Goal: Task Accomplishment & Management: Manage account settings

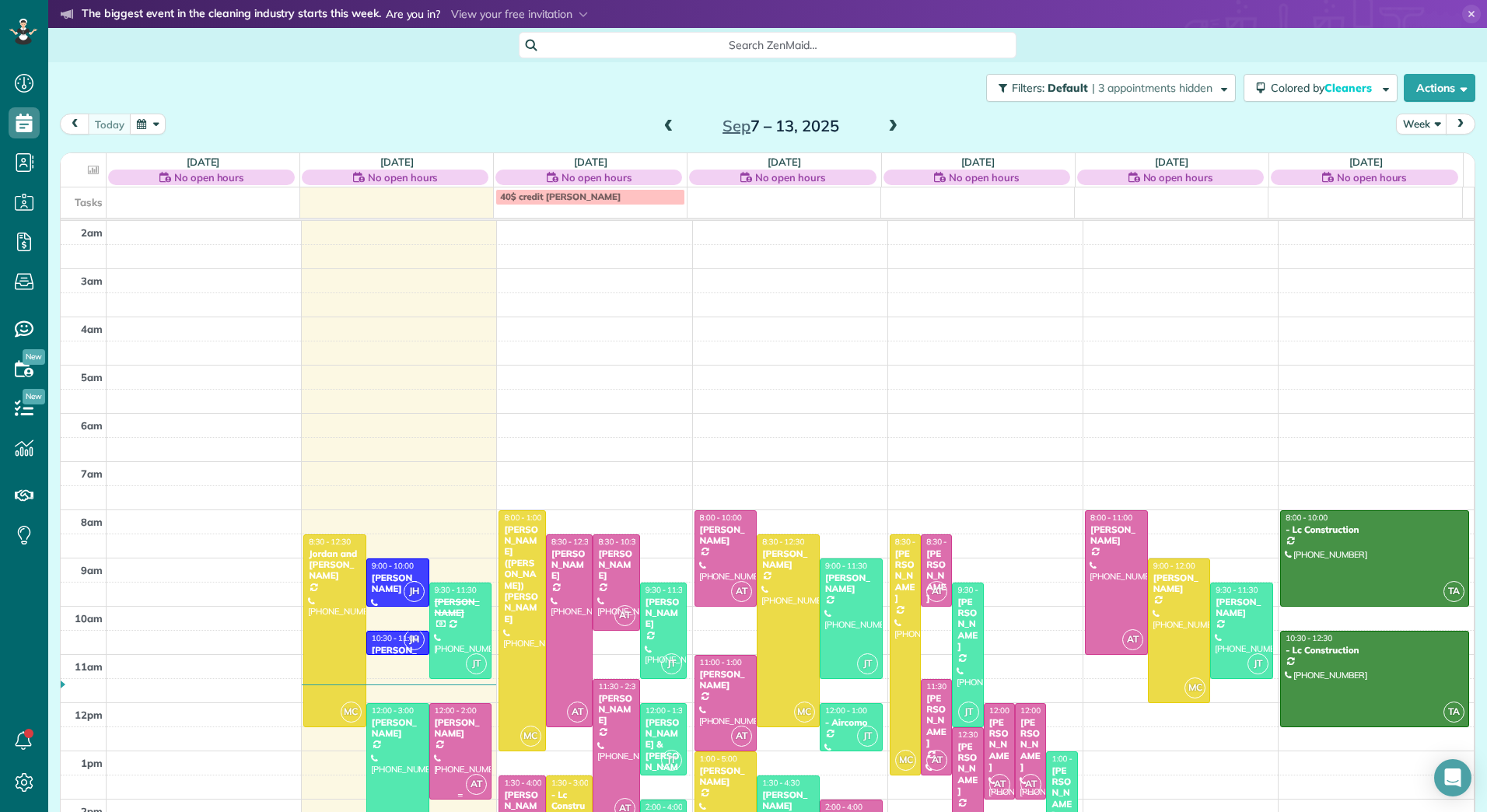
scroll to position [180, 0]
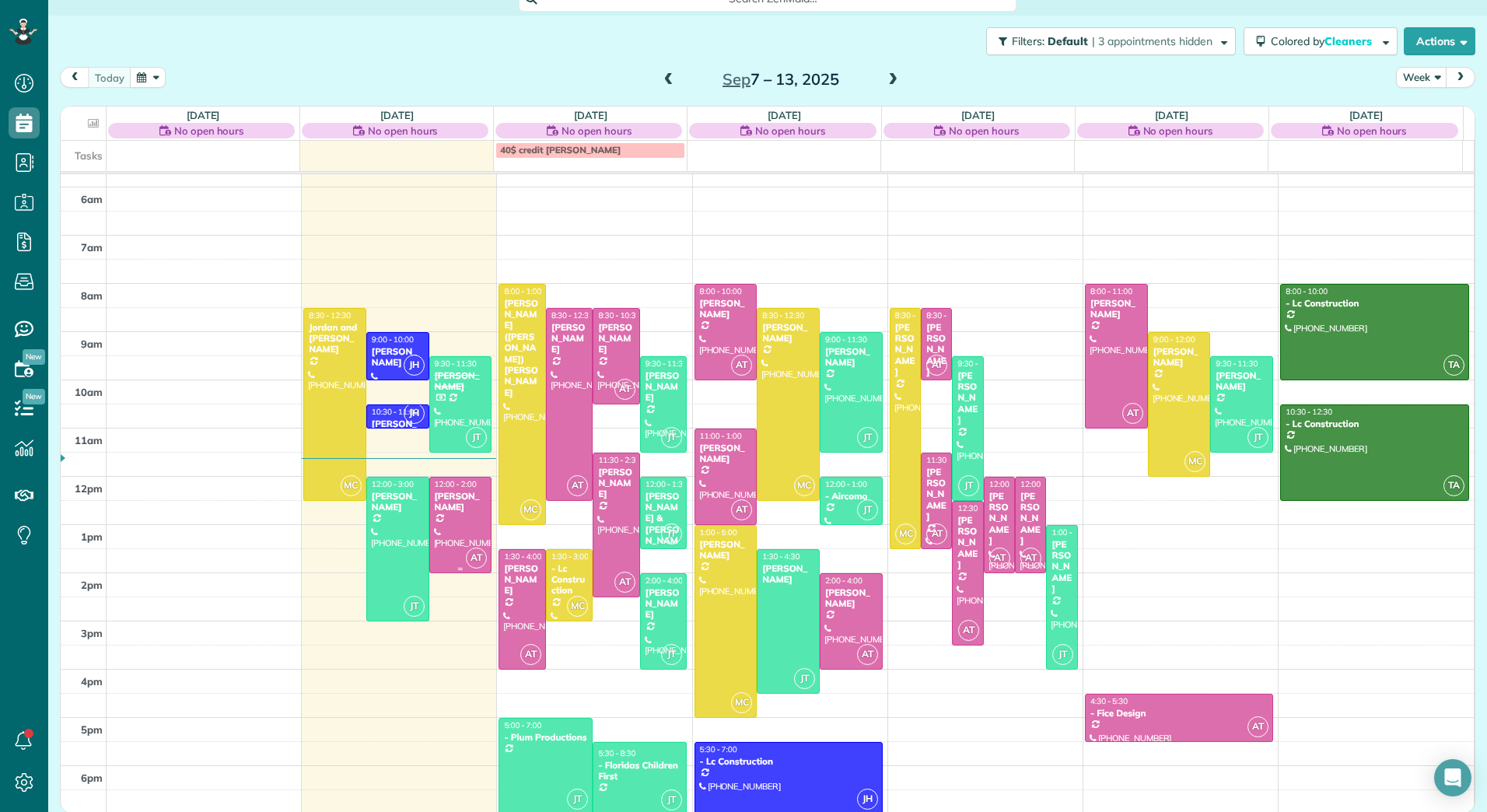
click at [467, 518] on div at bounding box center [461, 525] width 61 height 95
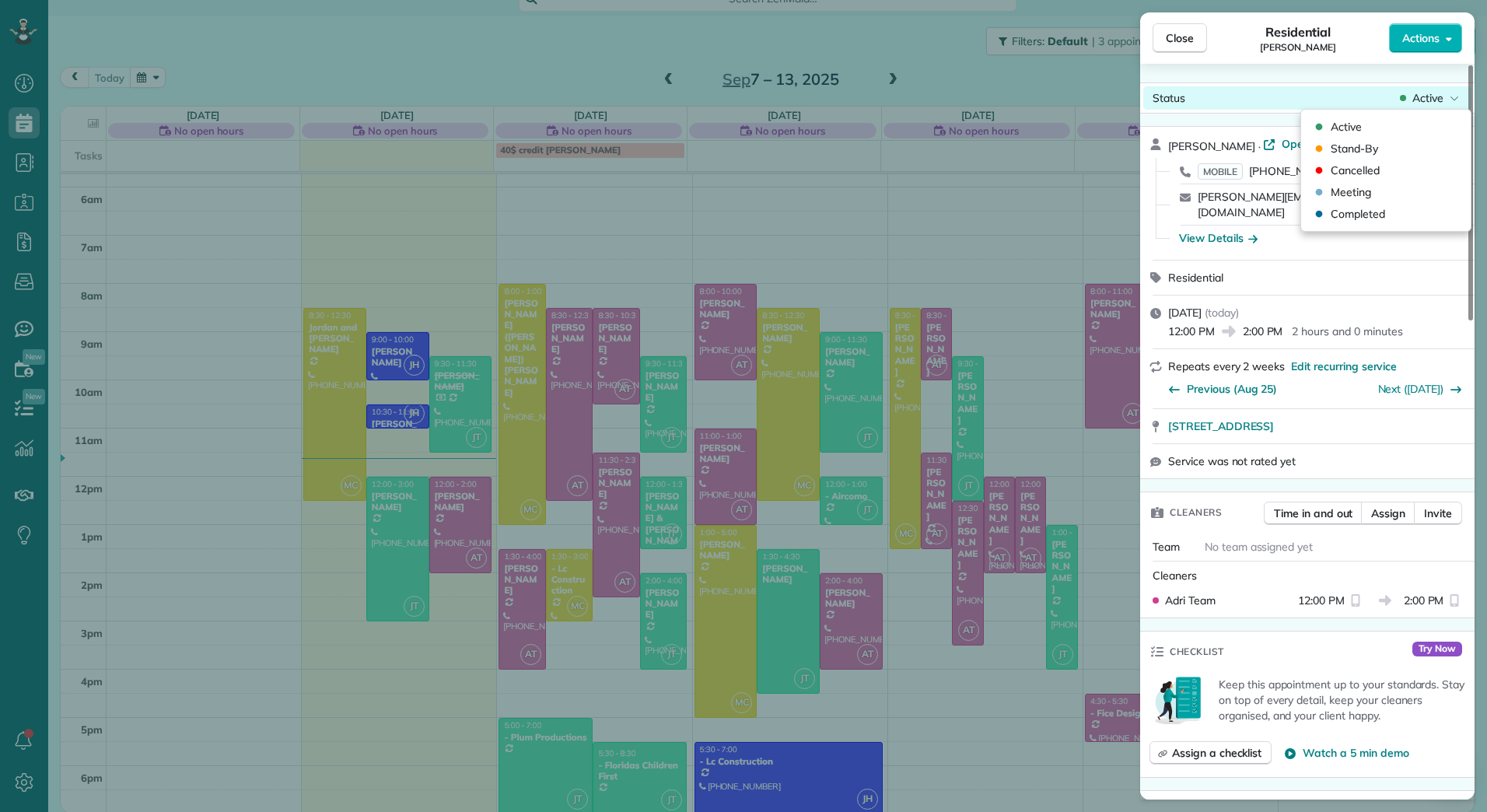
click at [1429, 94] on span "Active" at bounding box center [1427, 98] width 31 height 16
click at [1428, 44] on span "Actions" at bounding box center [1420, 39] width 38 height 16
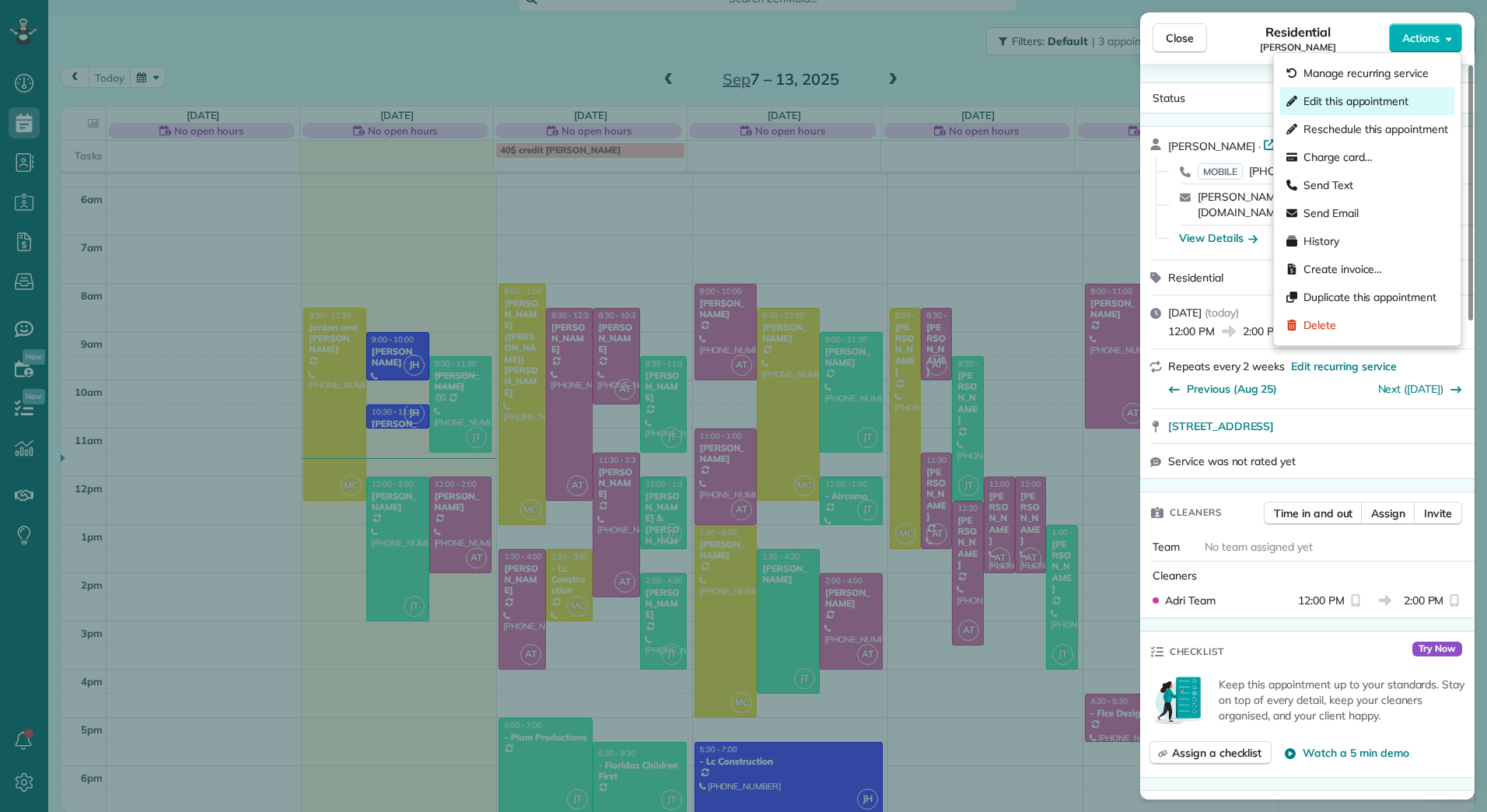
click at [1384, 111] on div "Edit this appointment" at bounding box center [1367, 101] width 174 height 28
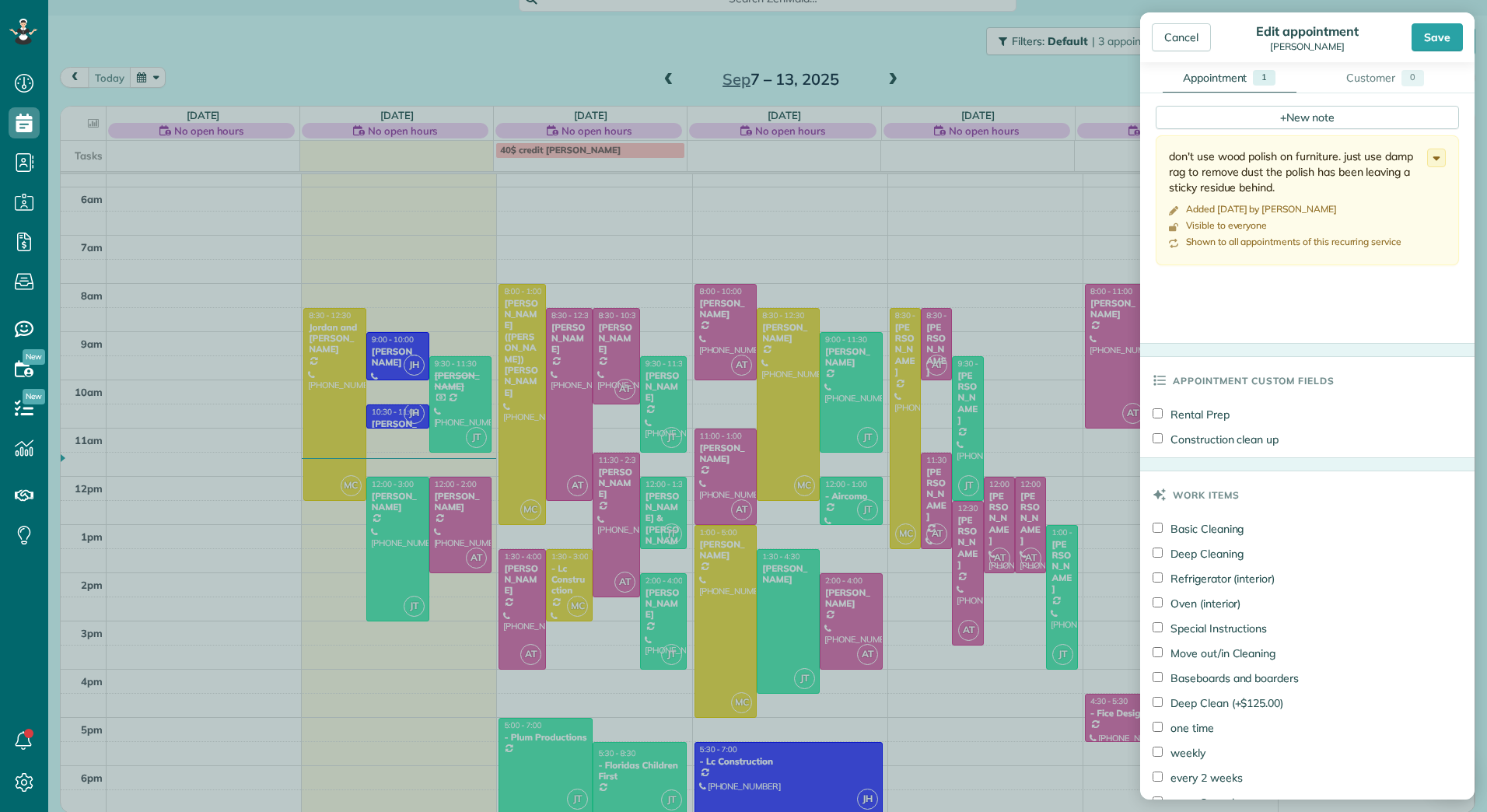
scroll to position [986, 0]
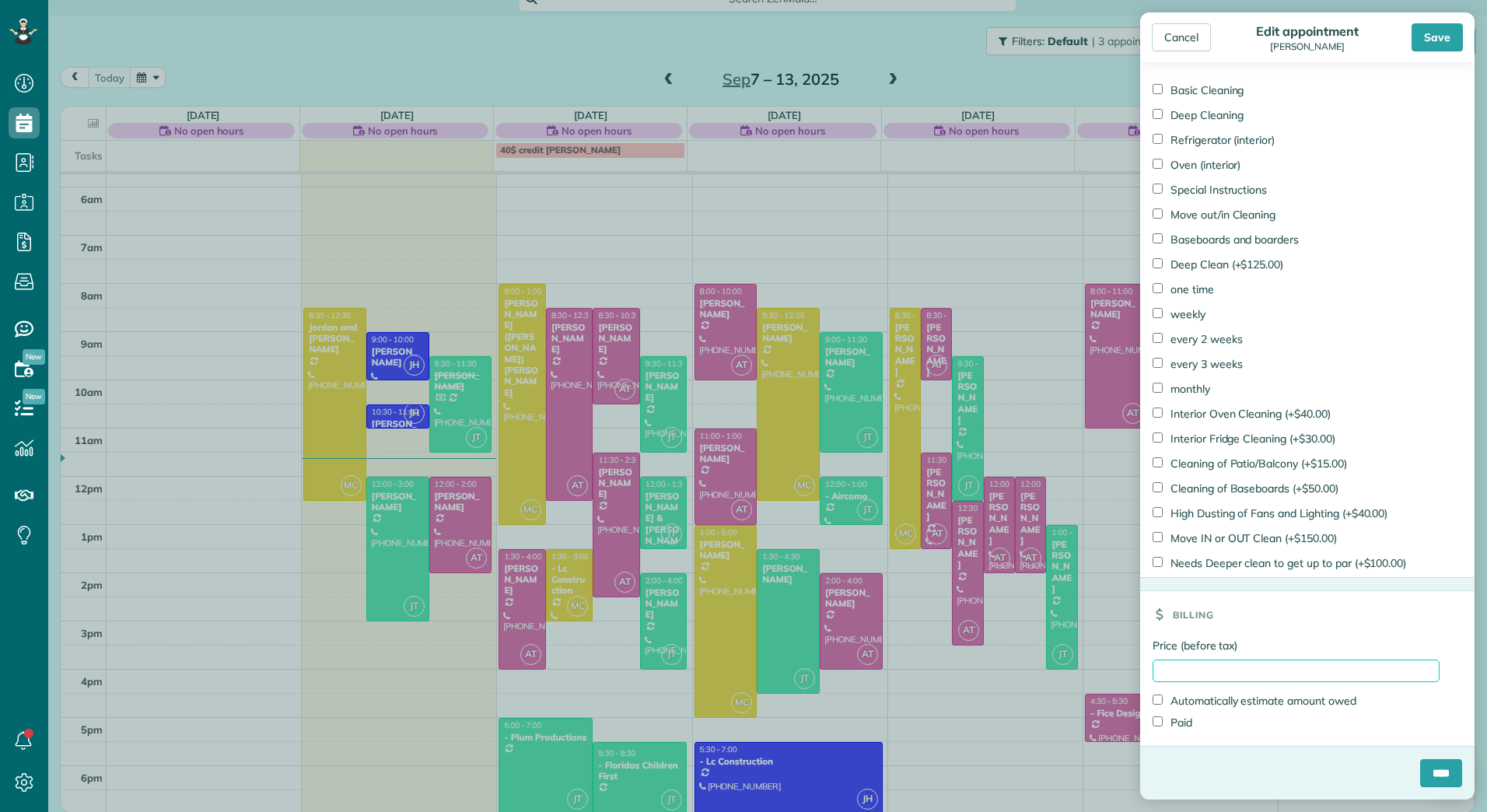
click at [1196, 672] on input "Price (before tax)" at bounding box center [1296, 671] width 287 height 23
type input "******"
click at [1191, 715] on label "Paid" at bounding box center [1172, 722] width 40 height 16
click at [1421, 772] on input "****" at bounding box center [1441, 773] width 42 height 28
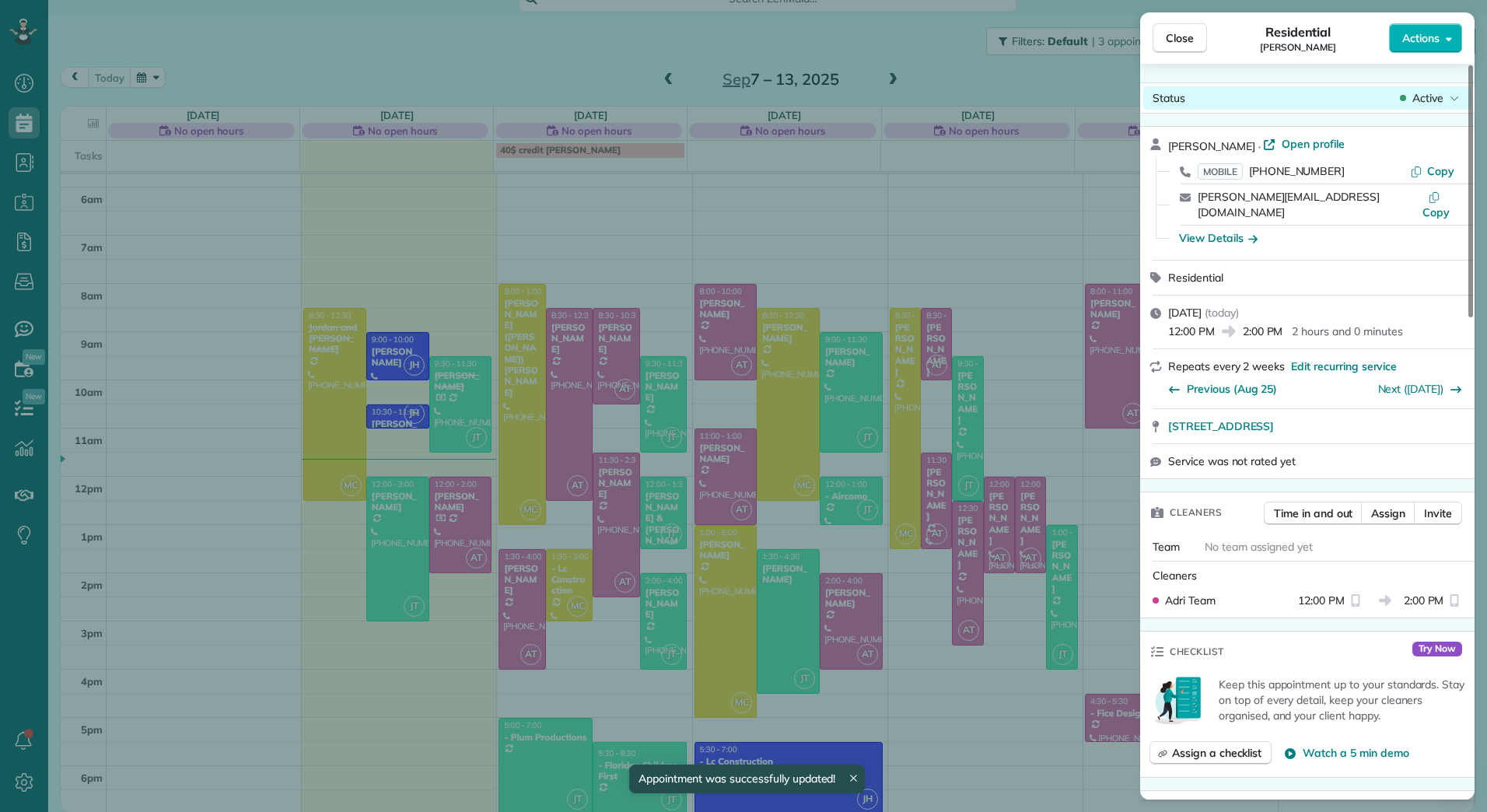
click at [1435, 97] on span "Active" at bounding box center [1427, 98] width 31 height 16
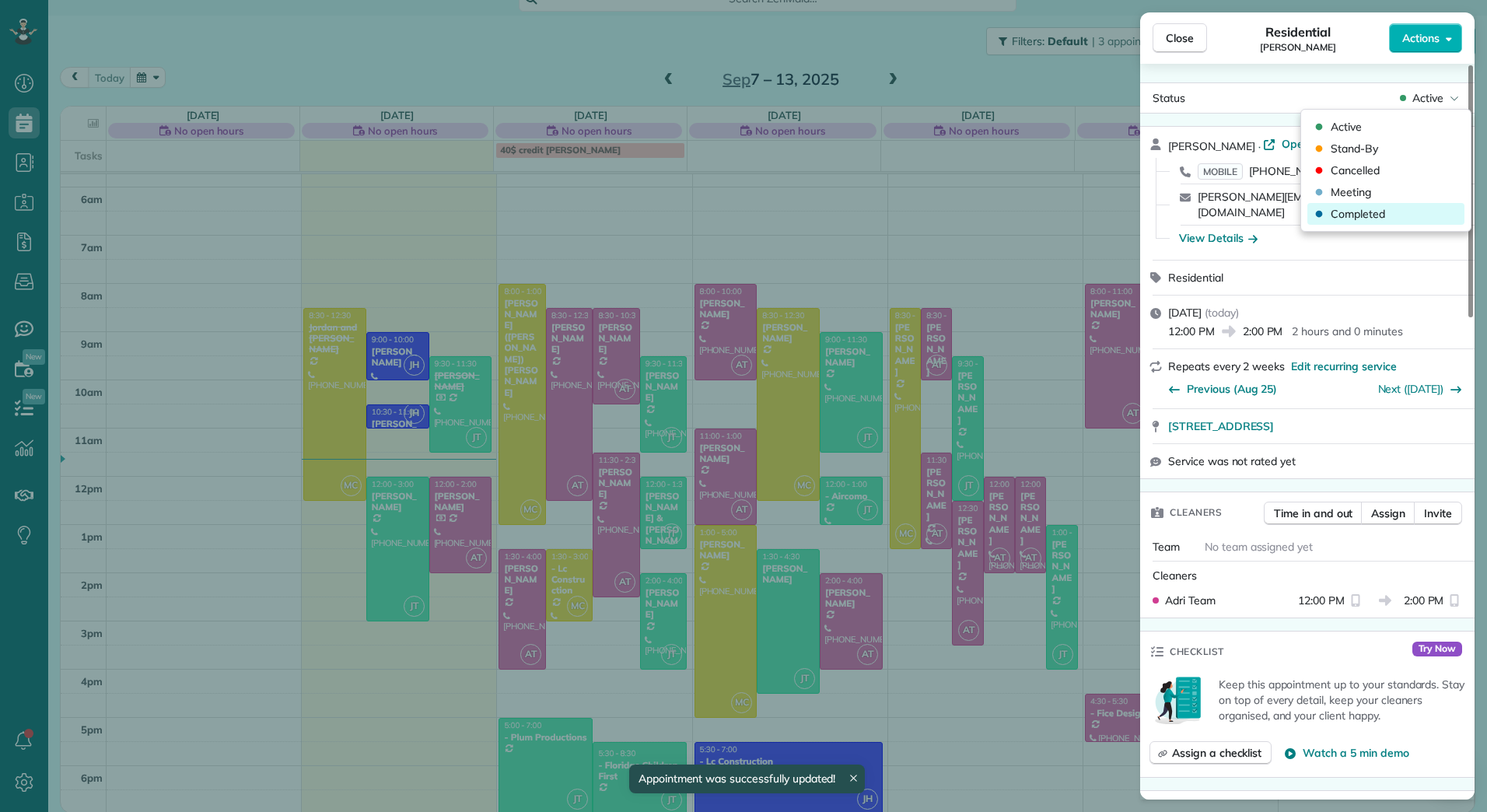
click at [1414, 212] on div "Completed" at bounding box center [1385, 213] width 157 height 22
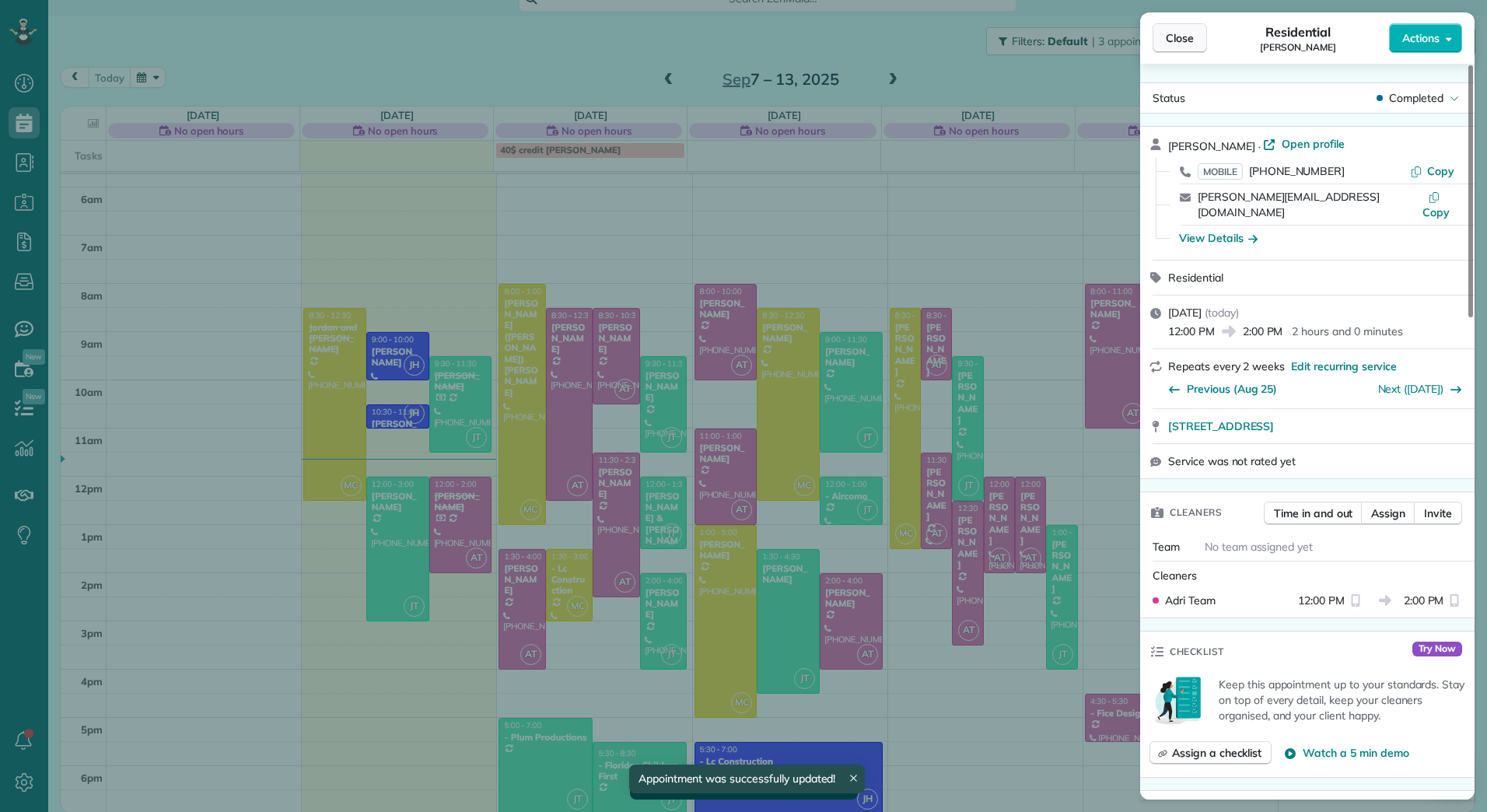
click at [1188, 32] on span "Close" at bounding box center [1180, 39] width 28 height 16
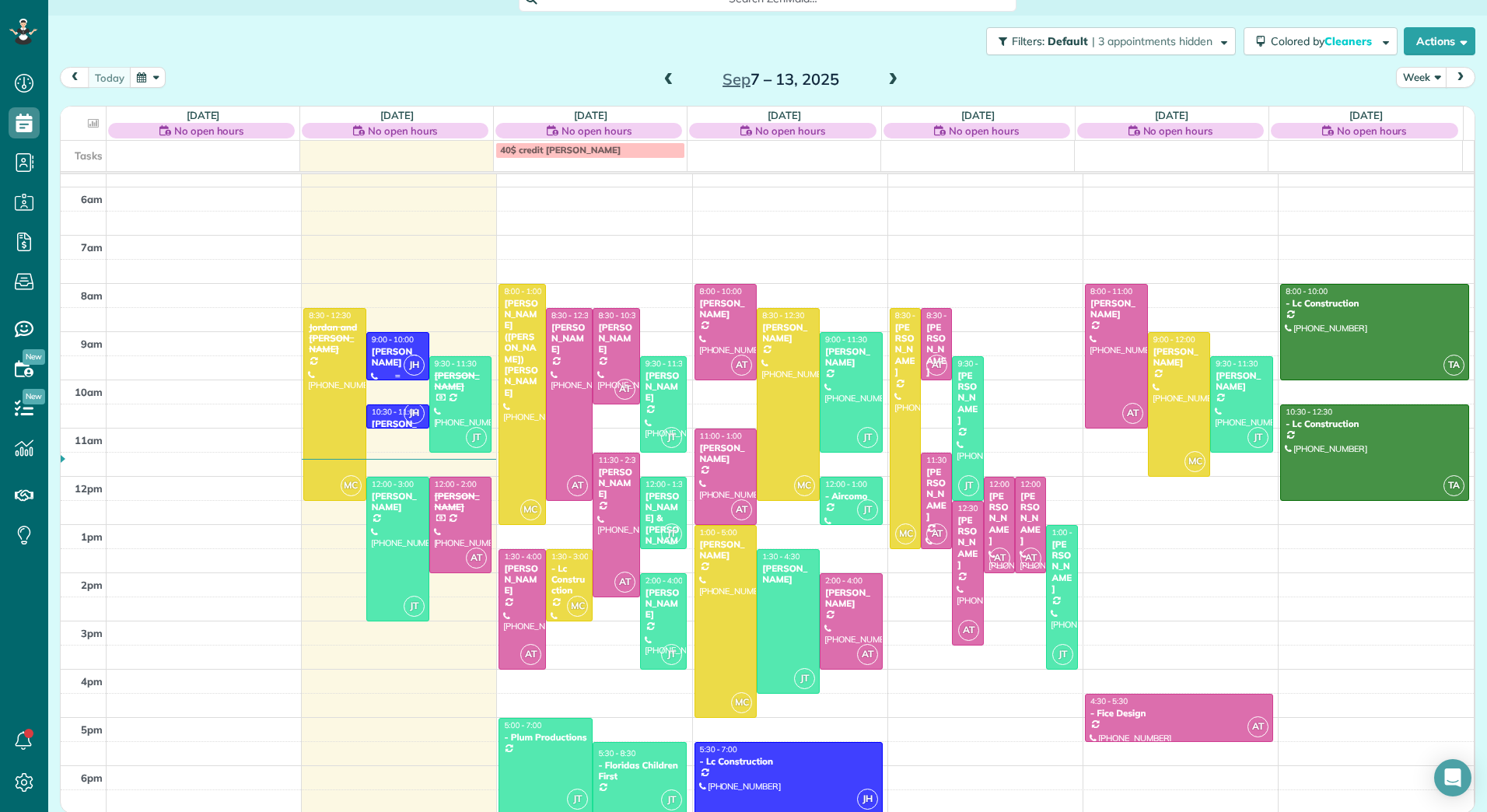
click at [392, 351] on div "[PERSON_NAME]" at bounding box center [398, 357] width 54 height 23
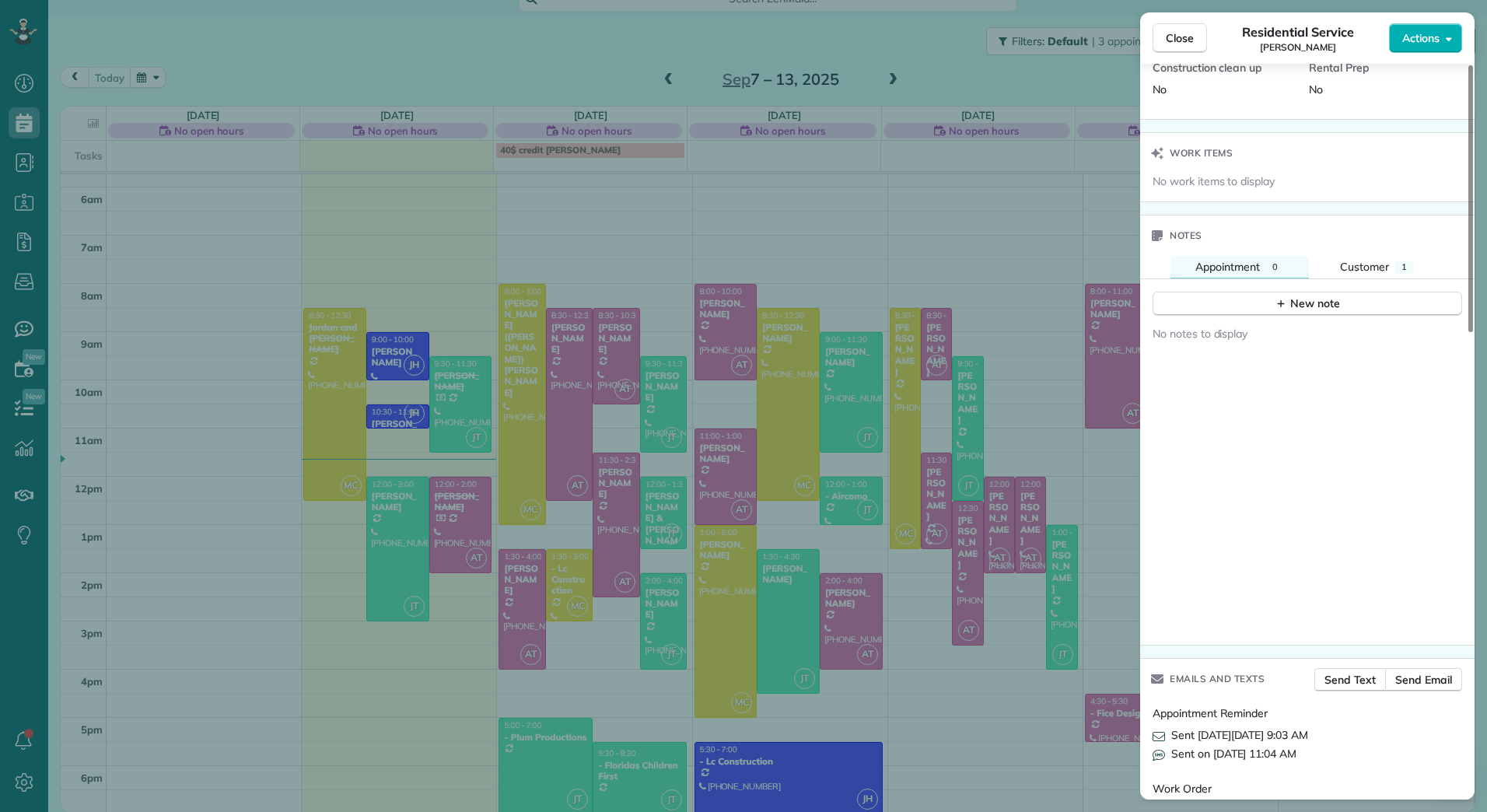
scroll to position [1283, 0]
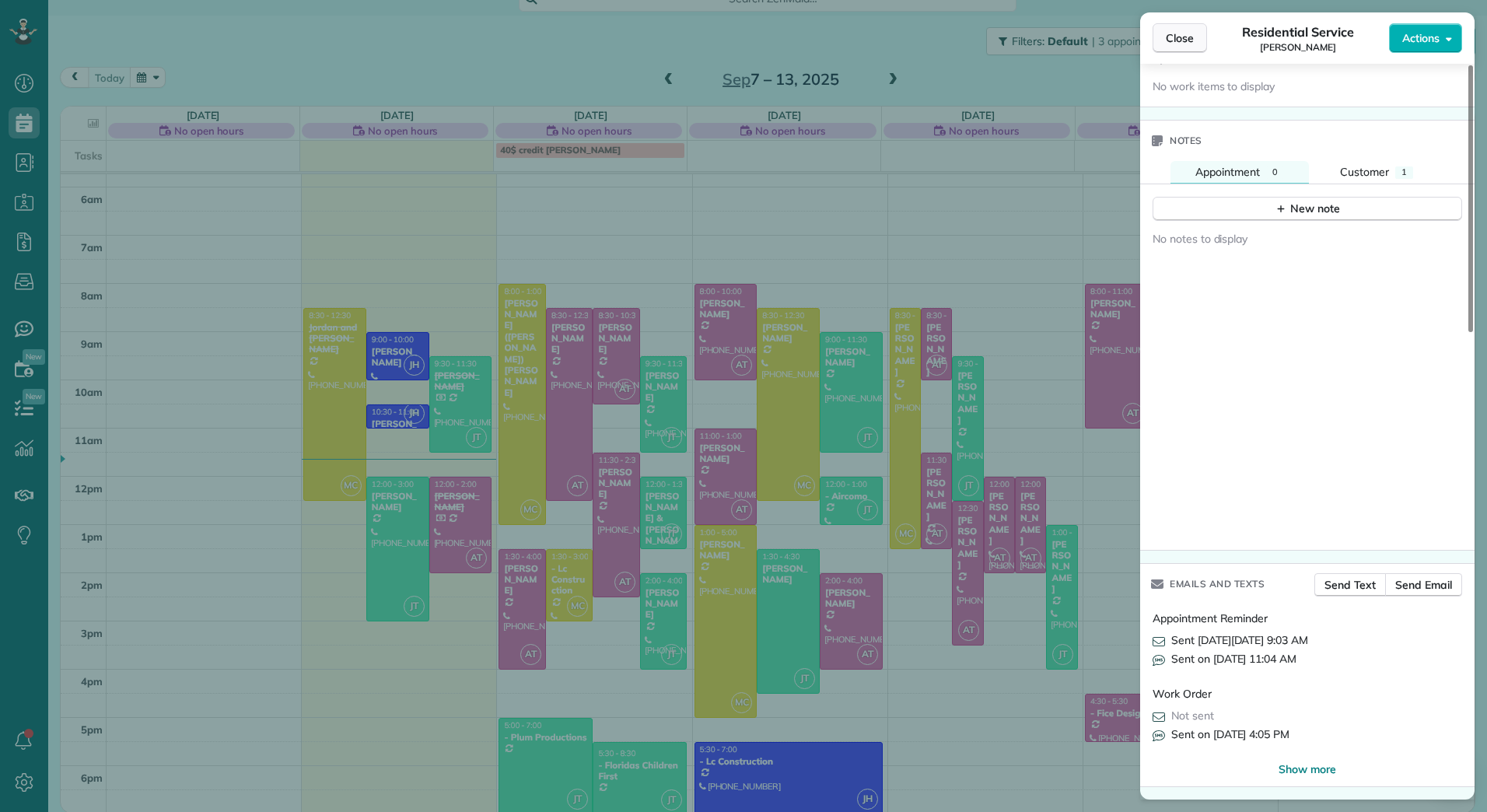
click at [1175, 36] on span "Close" at bounding box center [1180, 39] width 28 height 16
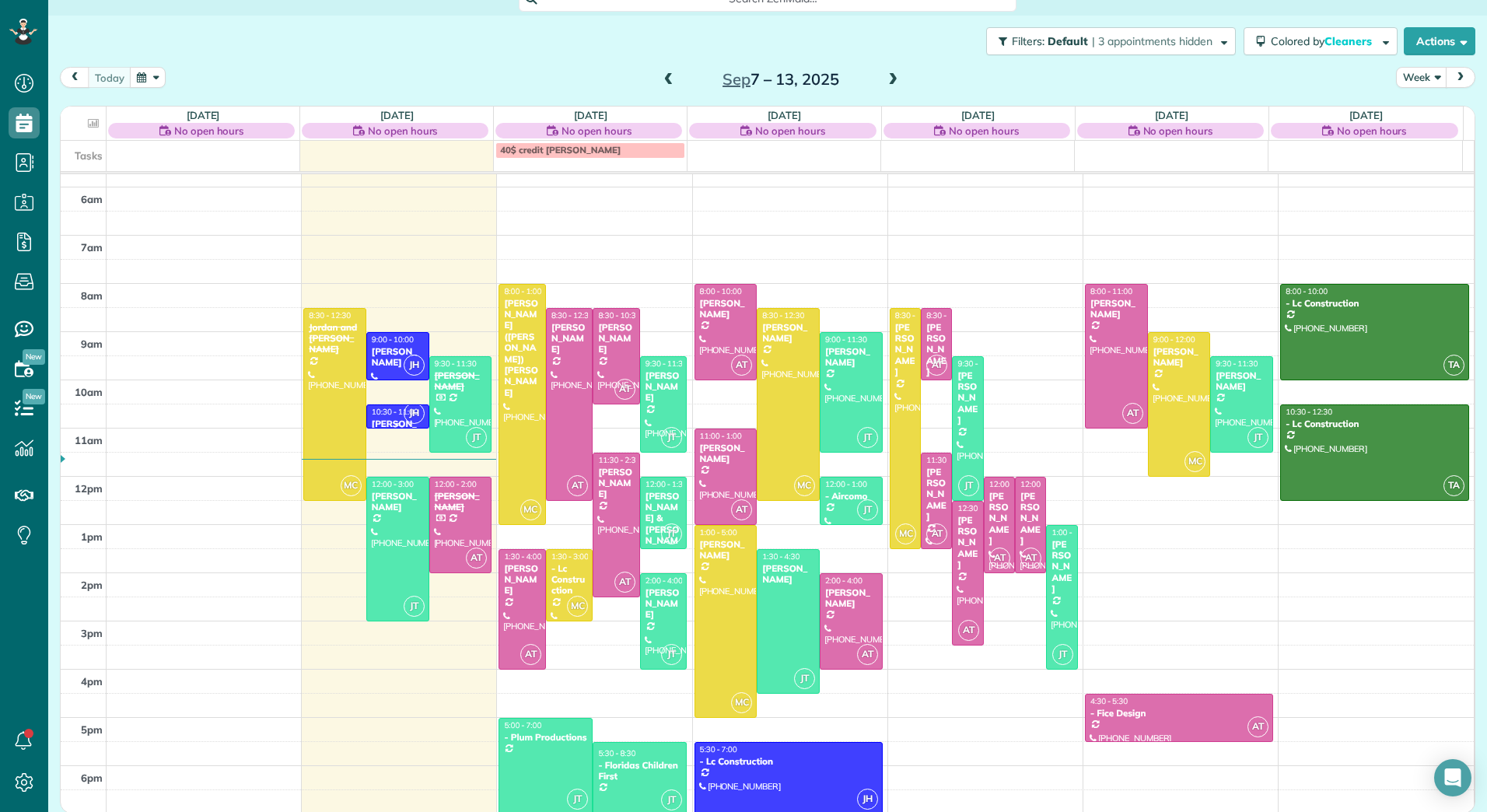
click at [403, 408] on div "JH" at bounding box center [414, 413] width 23 height 23
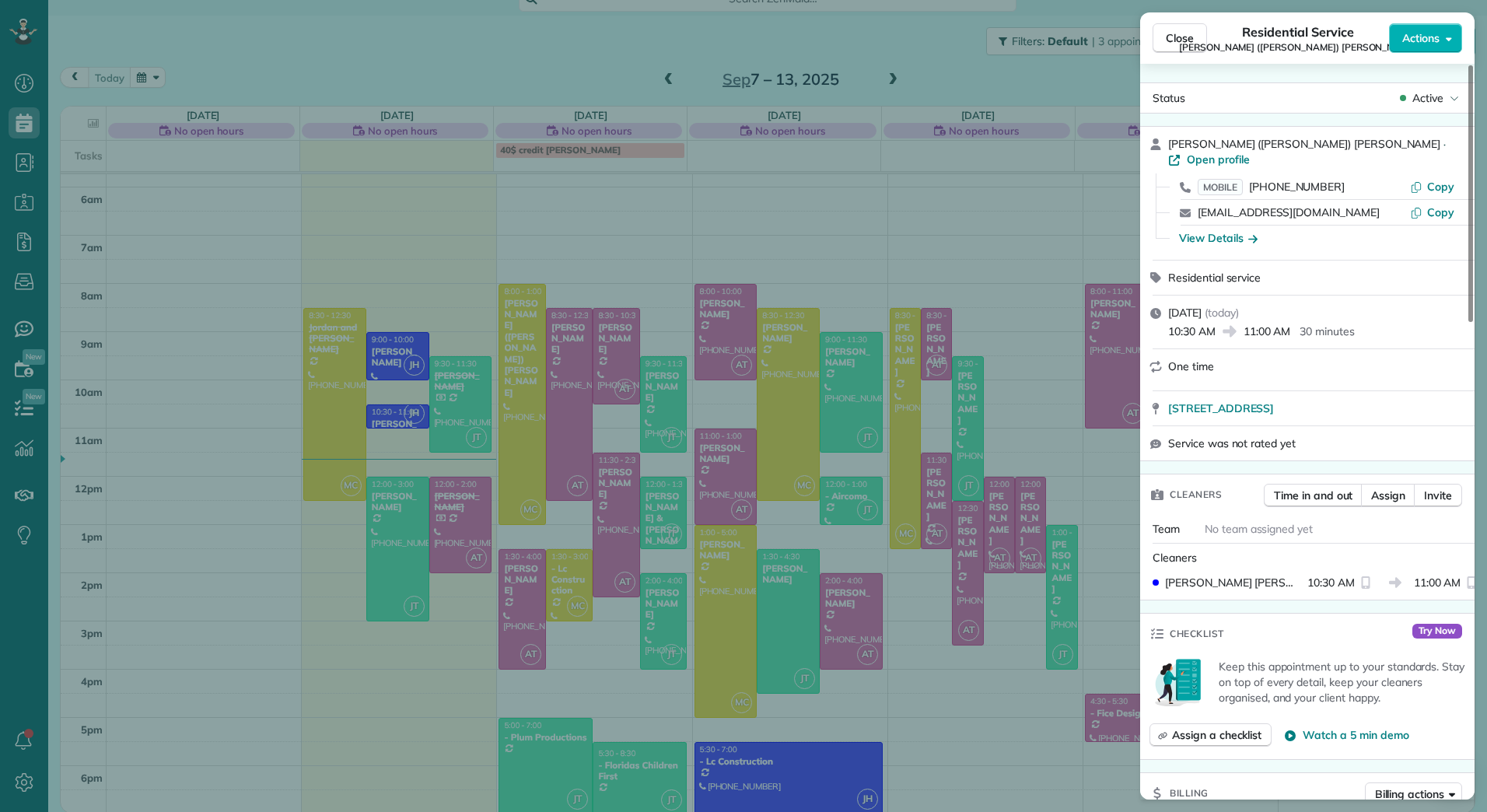
scroll to position [474, 0]
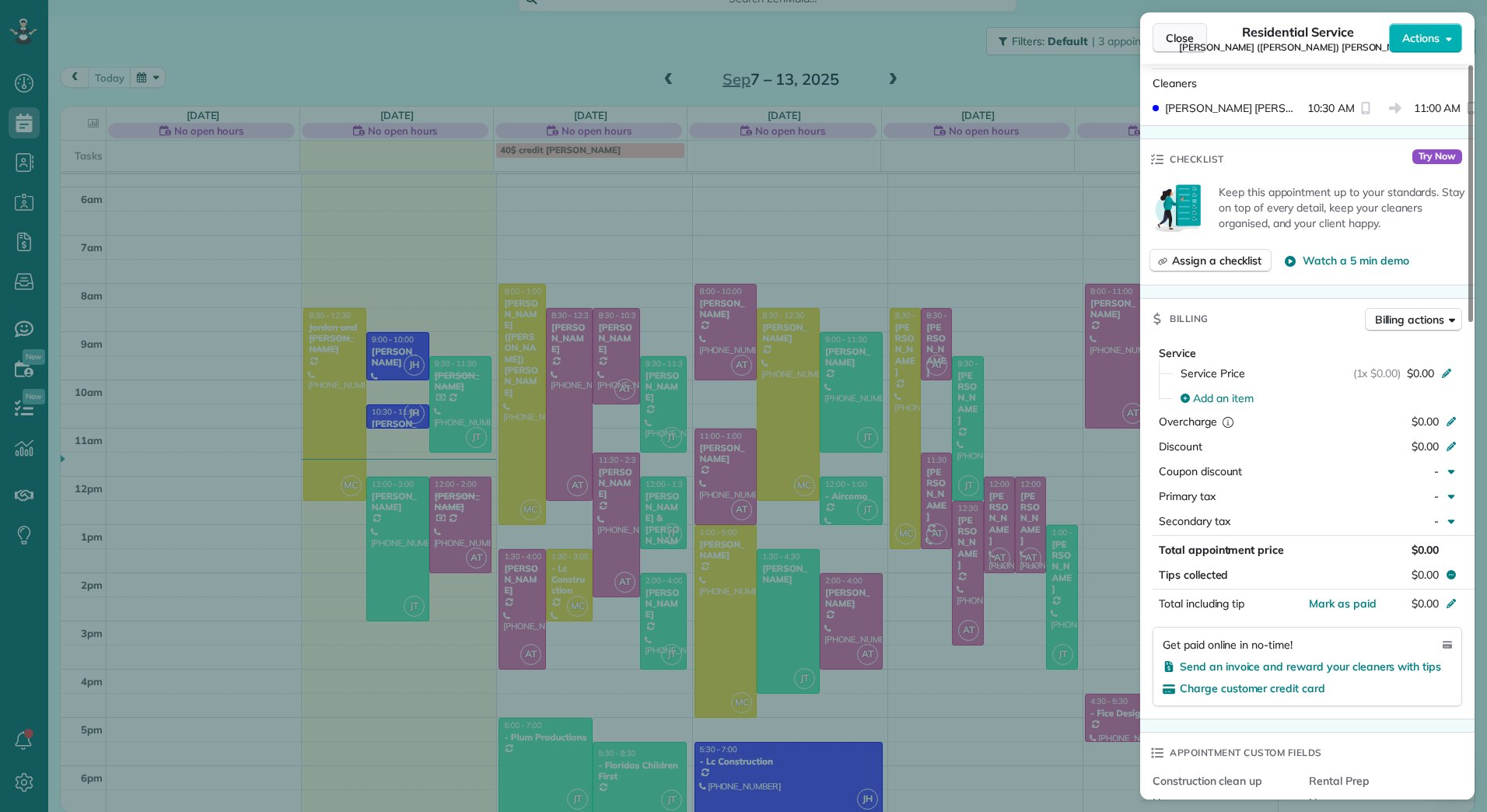
click at [1172, 42] on span "Close" at bounding box center [1180, 39] width 28 height 16
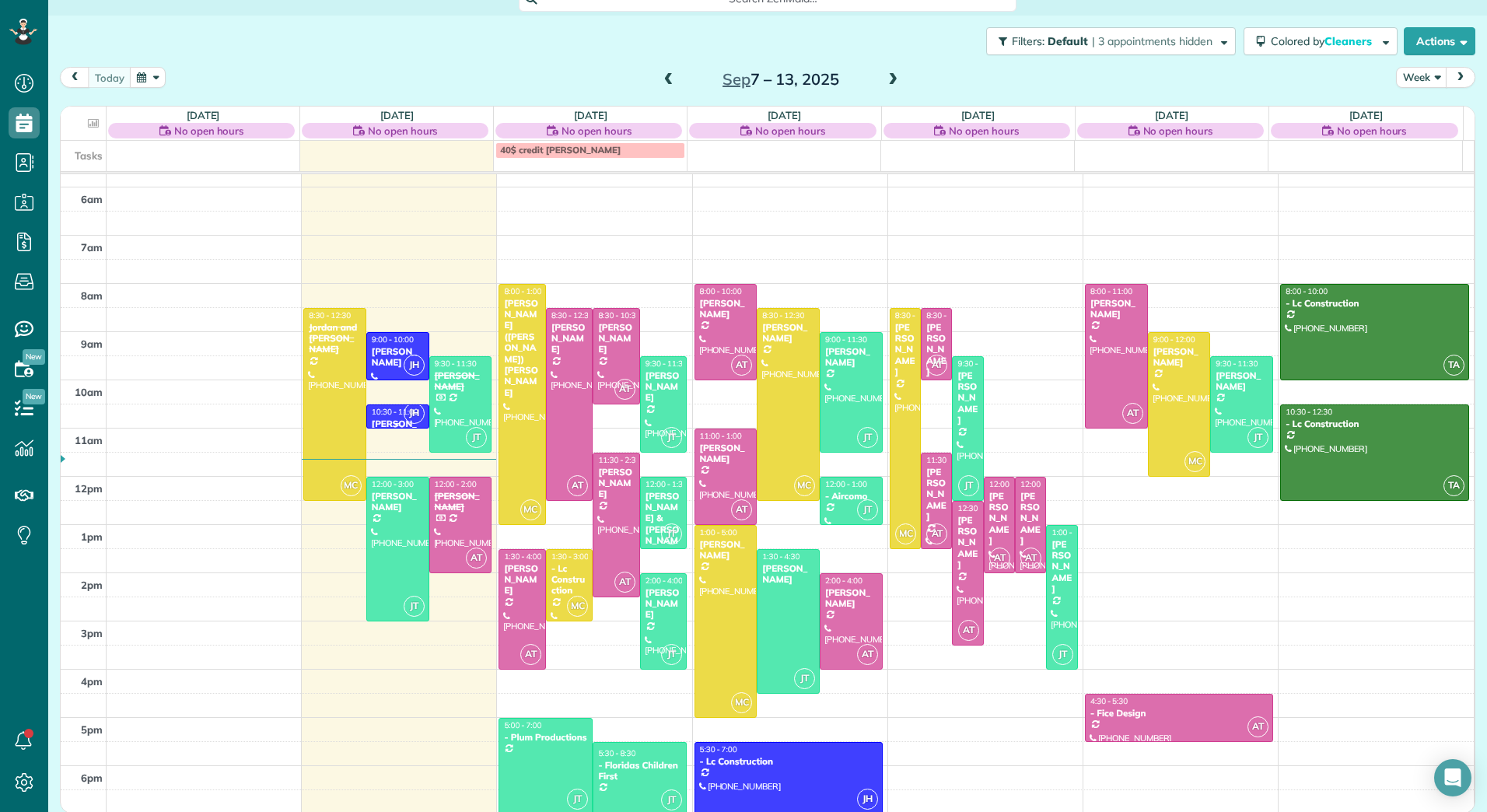
drag, startPoint x: 407, startPoint y: 411, endPoint x: 392, endPoint y: 413, distance: 15.1
click at [392, 413] on span "10:30 - 11:00" at bounding box center [394, 412] width 47 height 11
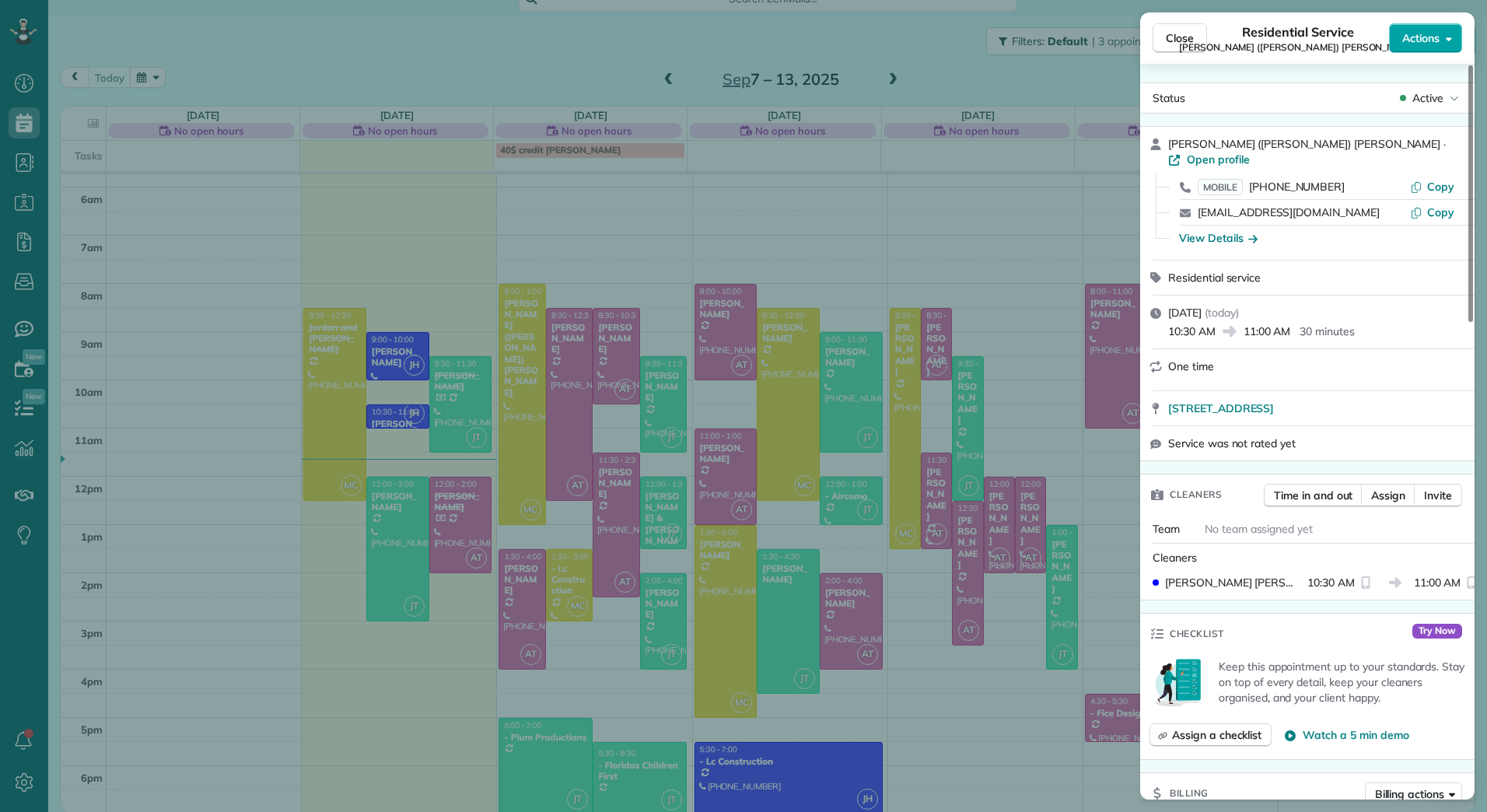
click at [1422, 39] on span "Actions" at bounding box center [1420, 39] width 38 height 16
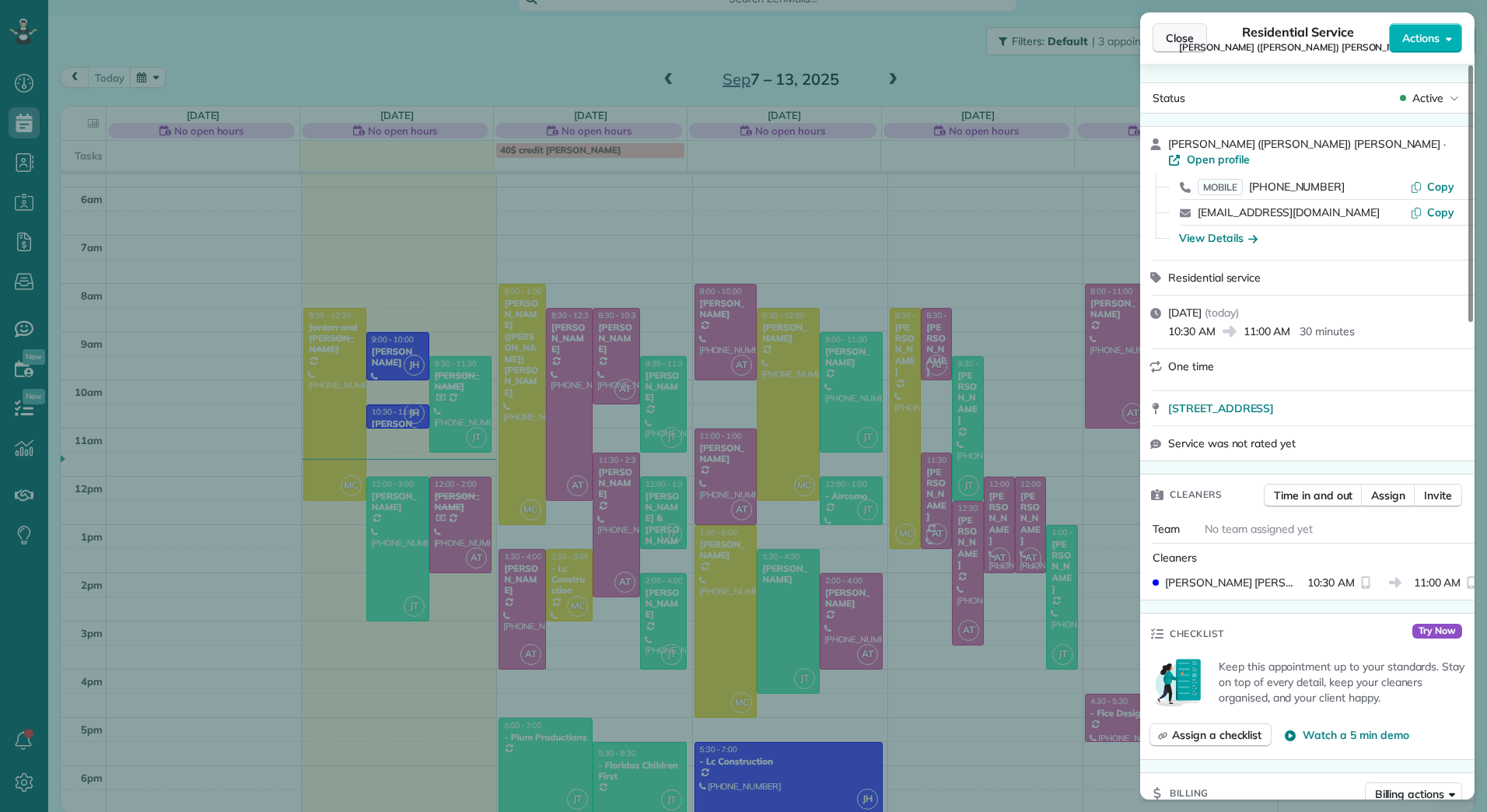
click at [1176, 36] on span "Close" at bounding box center [1180, 39] width 28 height 16
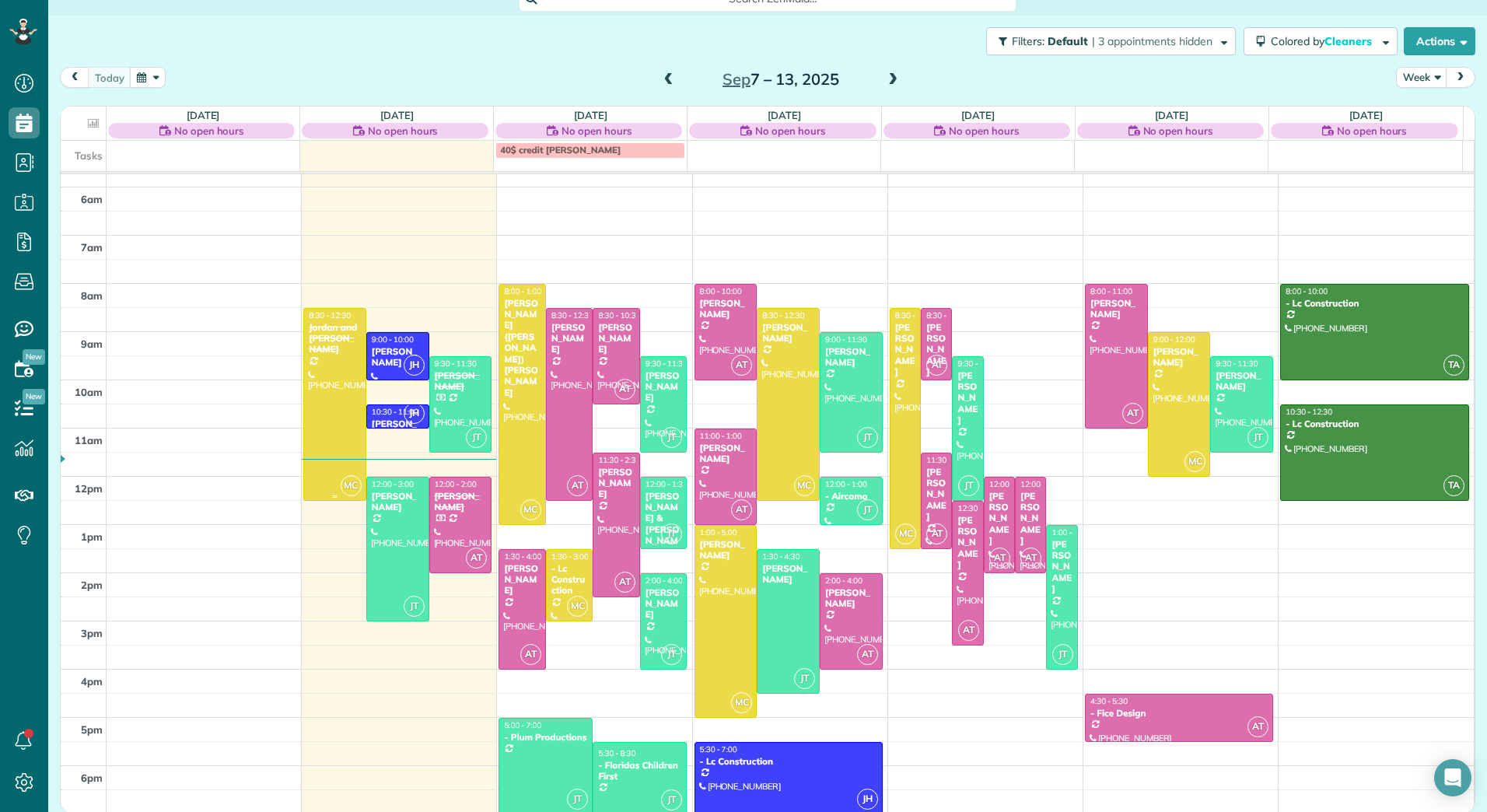
click at [341, 341] on div "Jordan and [PERSON_NAME]" at bounding box center [334, 339] width 54 height 33
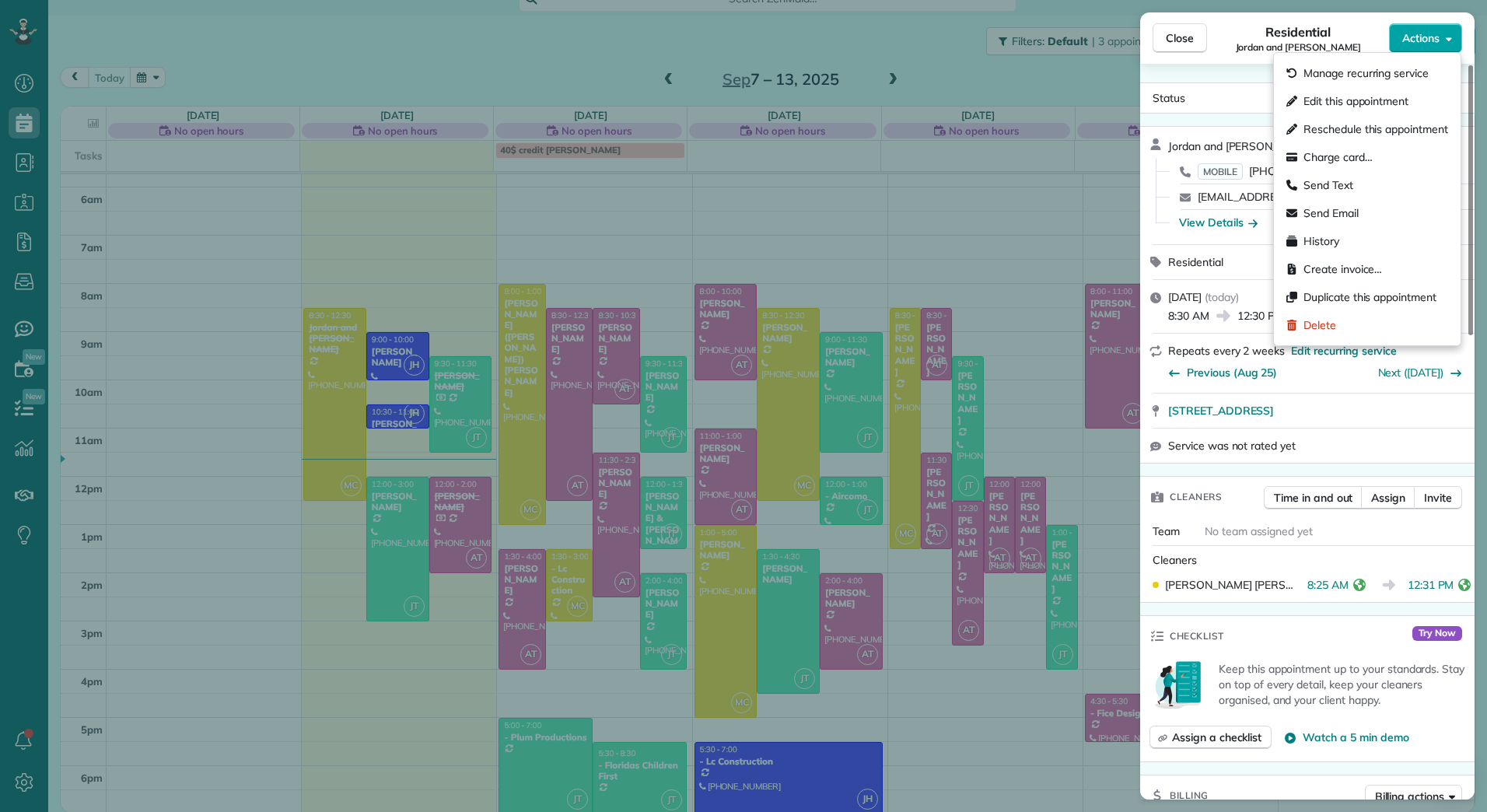
click at [1440, 24] on button "Actions" at bounding box center [1425, 39] width 73 height 30
click at [1379, 94] on span "Edit this appointment" at bounding box center [1356, 101] width 105 height 16
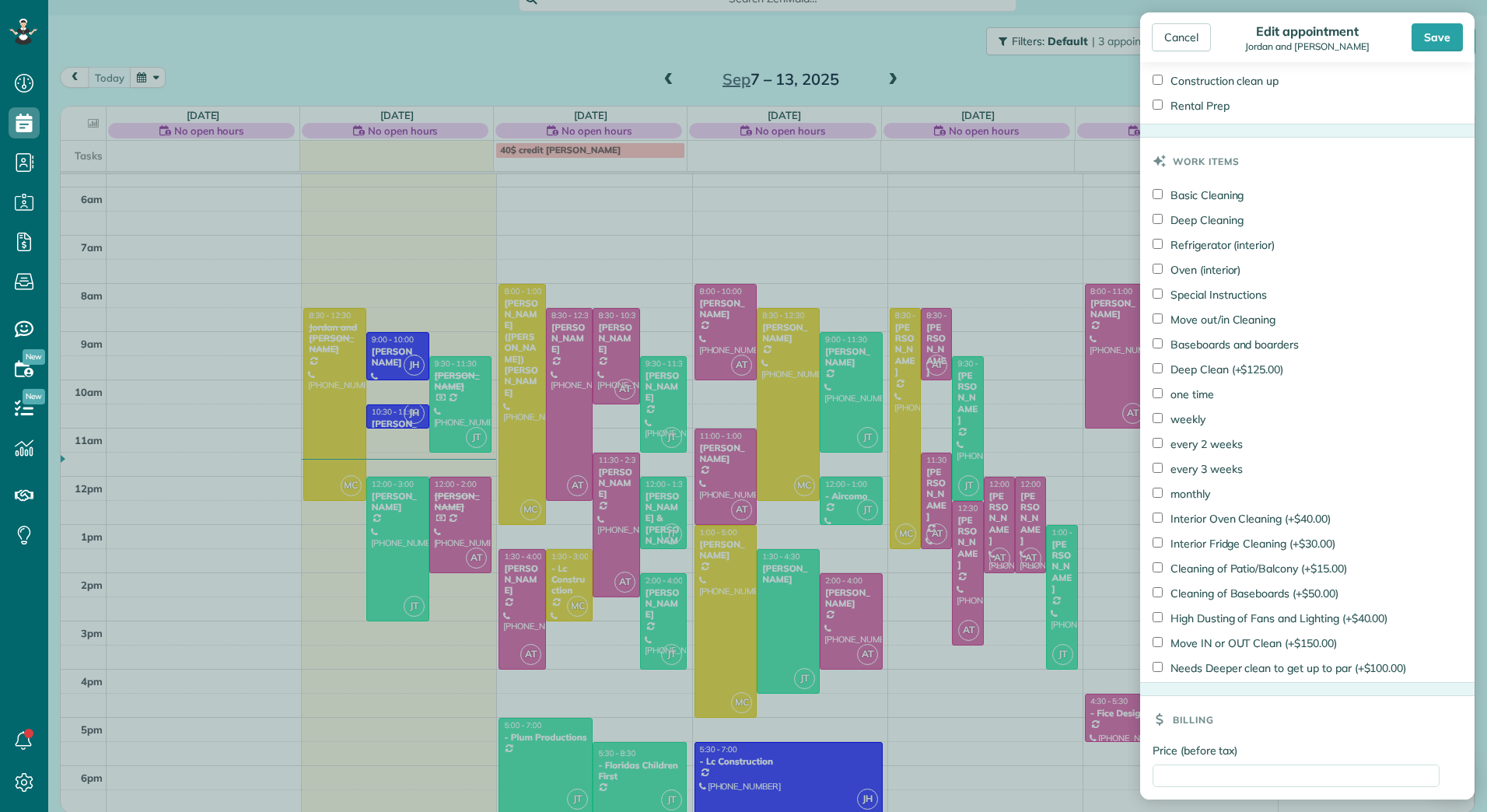
scroll to position [836, 0]
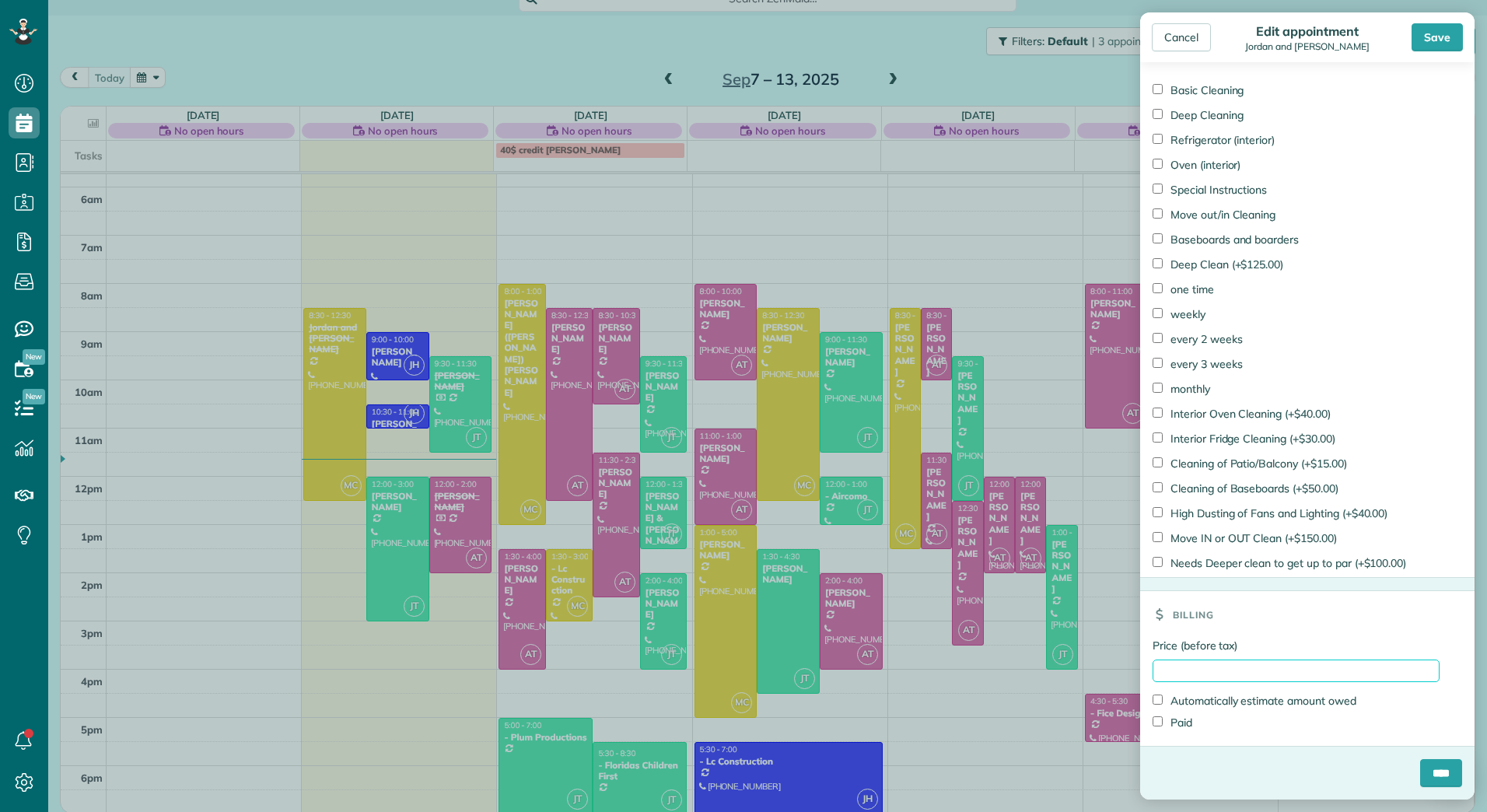
click at [1253, 679] on input "Price (before tax)" at bounding box center [1296, 671] width 287 height 23
type input "******"
click at [1173, 720] on label "Paid" at bounding box center [1172, 722] width 40 height 16
click at [1420, 782] on input "****" at bounding box center [1441, 773] width 42 height 28
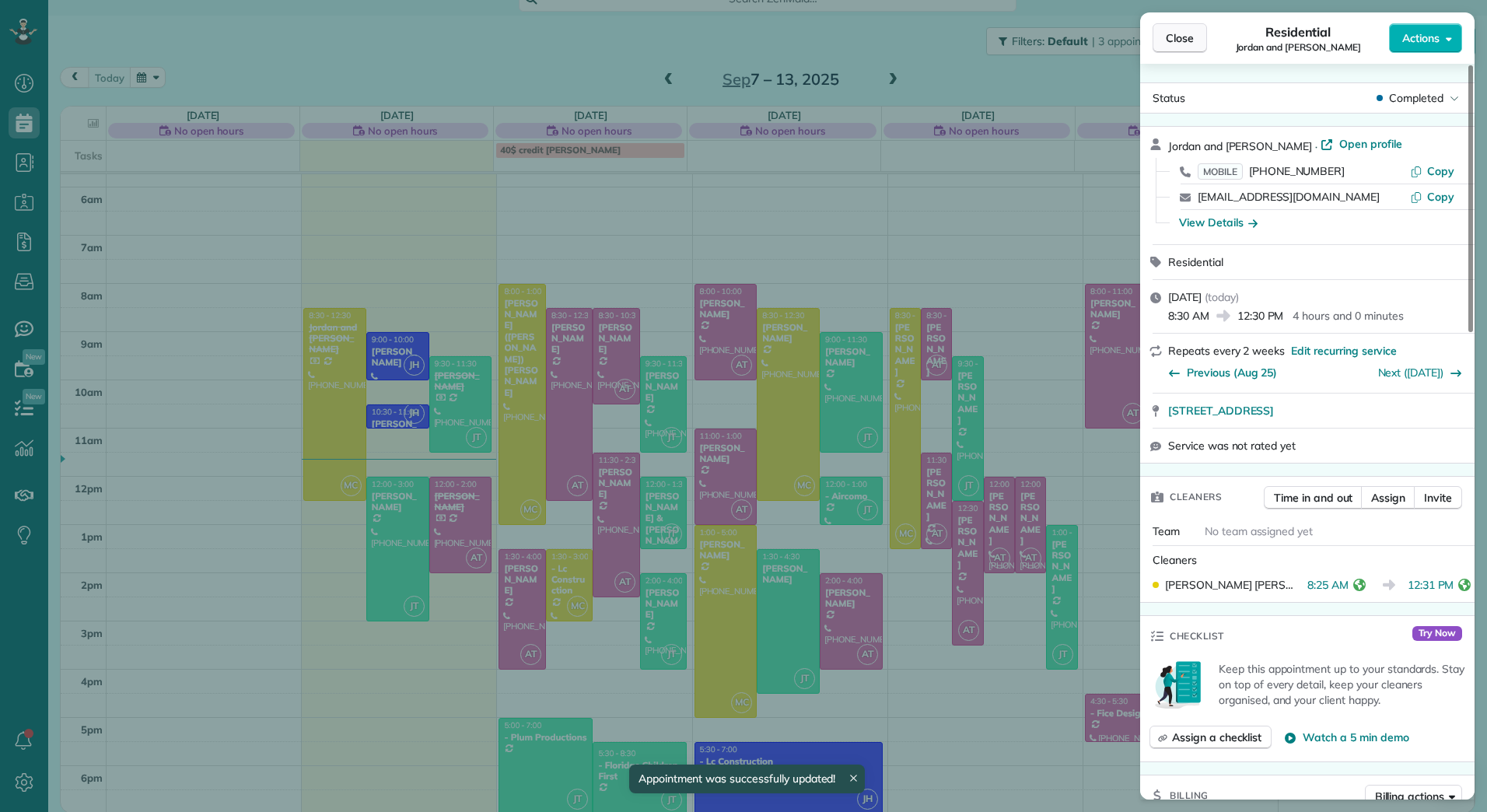
click at [1183, 25] on button "Close" at bounding box center [1180, 39] width 54 height 30
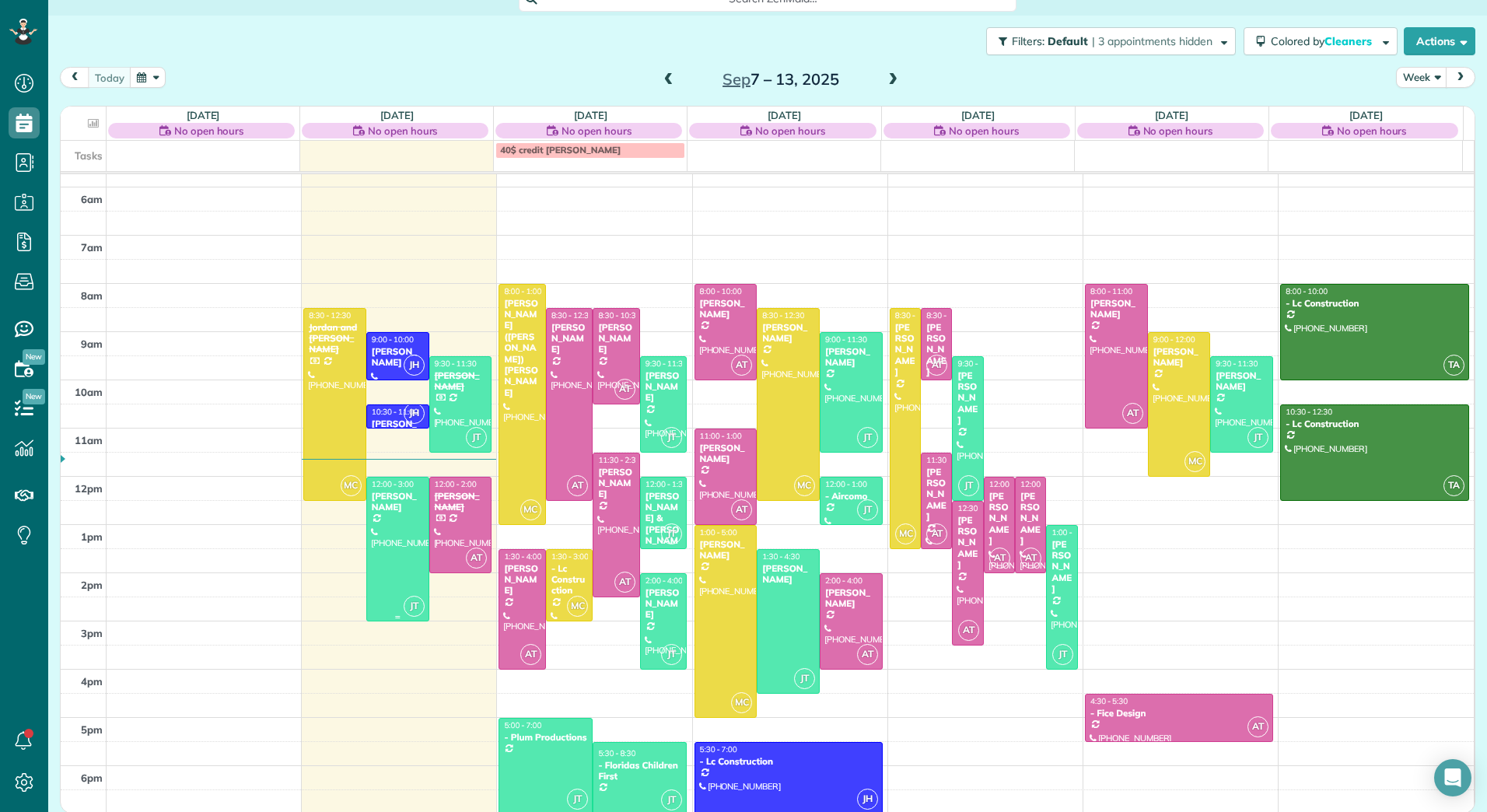
click at [378, 513] on div "[PERSON_NAME]" at bounding box center [398, 502] width 54 height 23
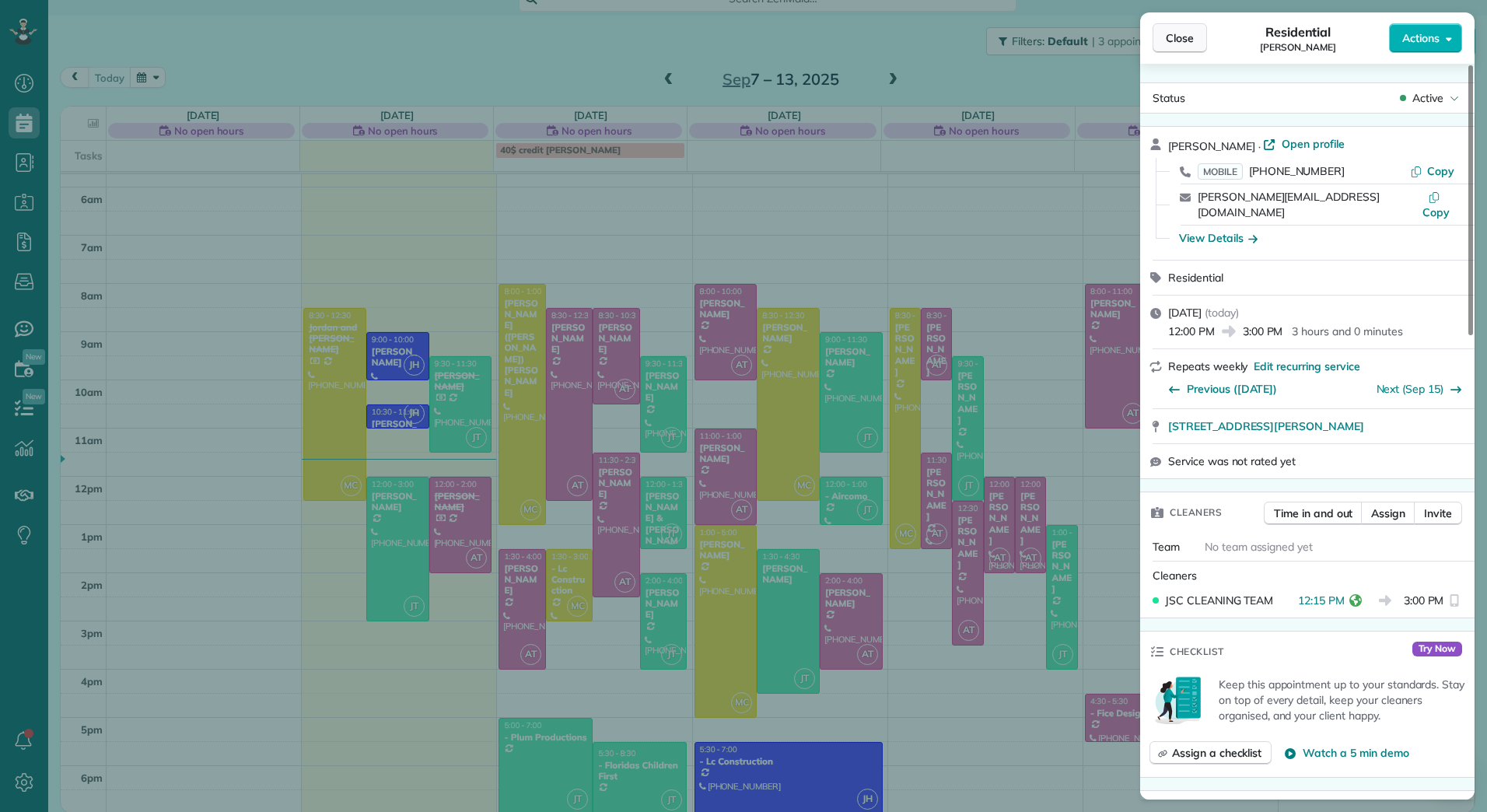
click at [1176, 34] on span "Close" at bounding box center [1180, 39] width 28 height 16
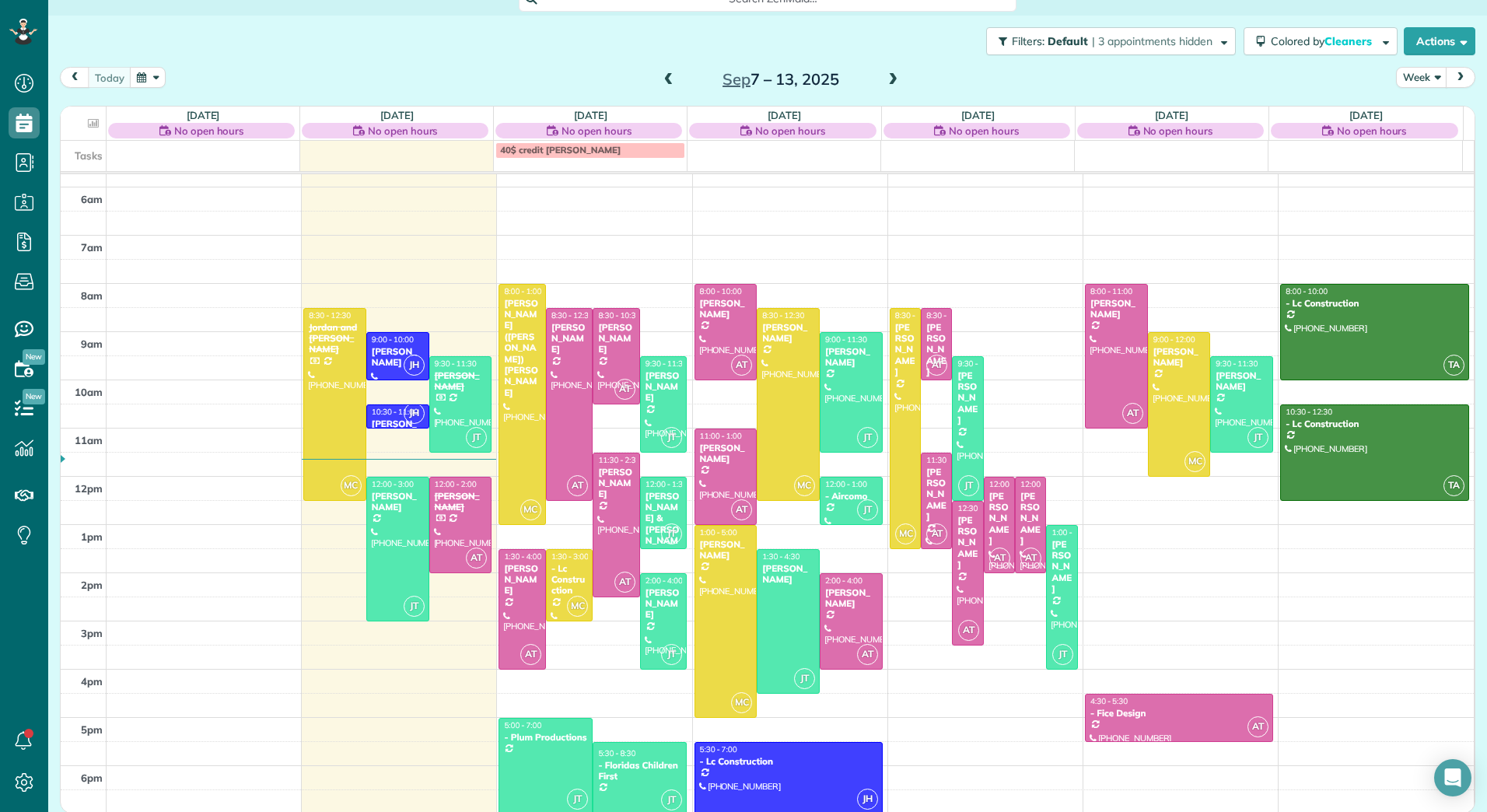
click at [660, 76] on span at bounding box center [668, 80] width 17 height 14
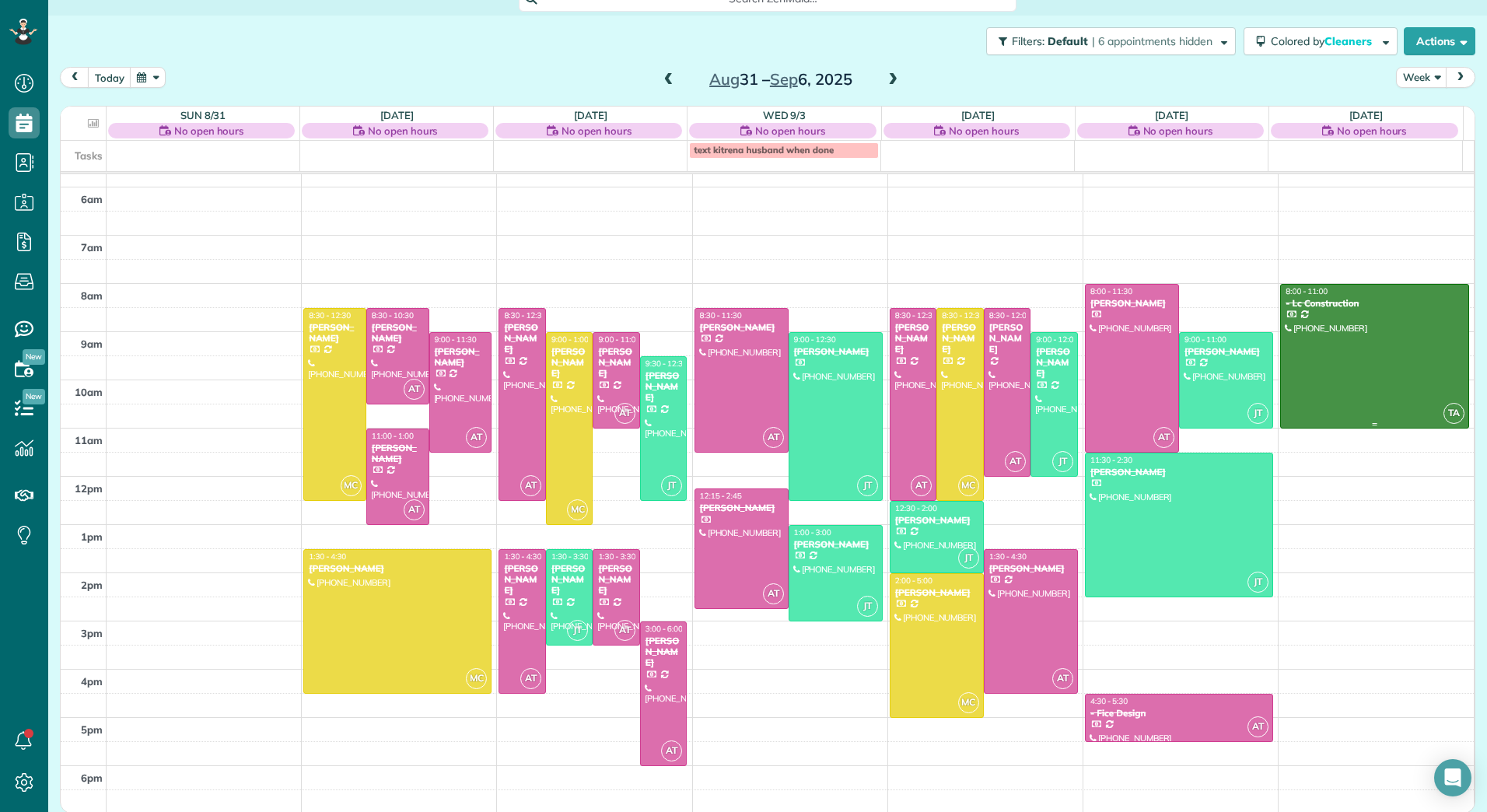
click at [1367, 348] on div at bounding box center [1375, 356] width 188 height 143
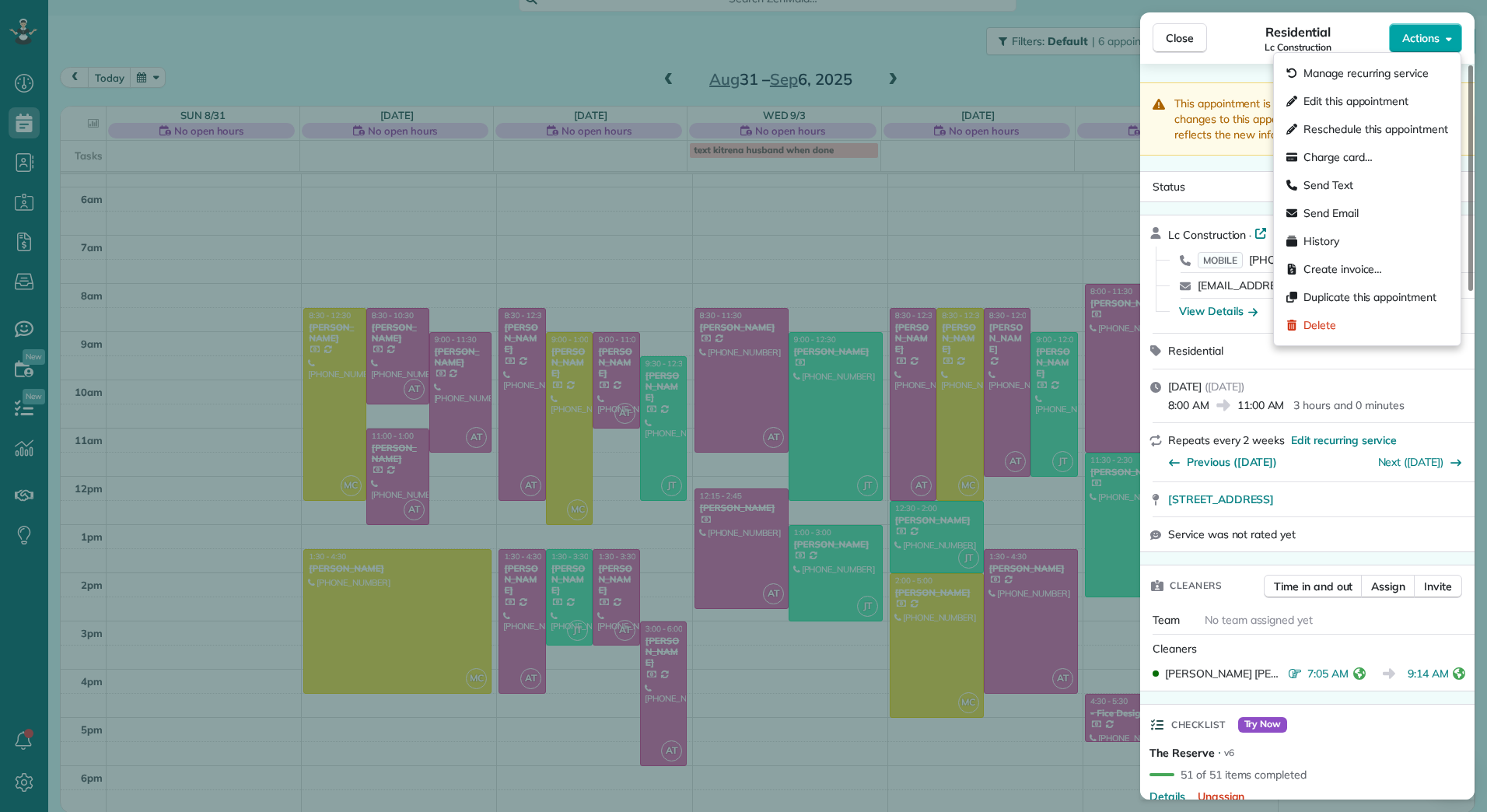
click at [1447, 38] on icon "button" at bounding box center [1448, 38] width 6 height 11
click at [1333, 104] on span "Edit this appointment" at bounding box center [1356, 101] width 105 height 16
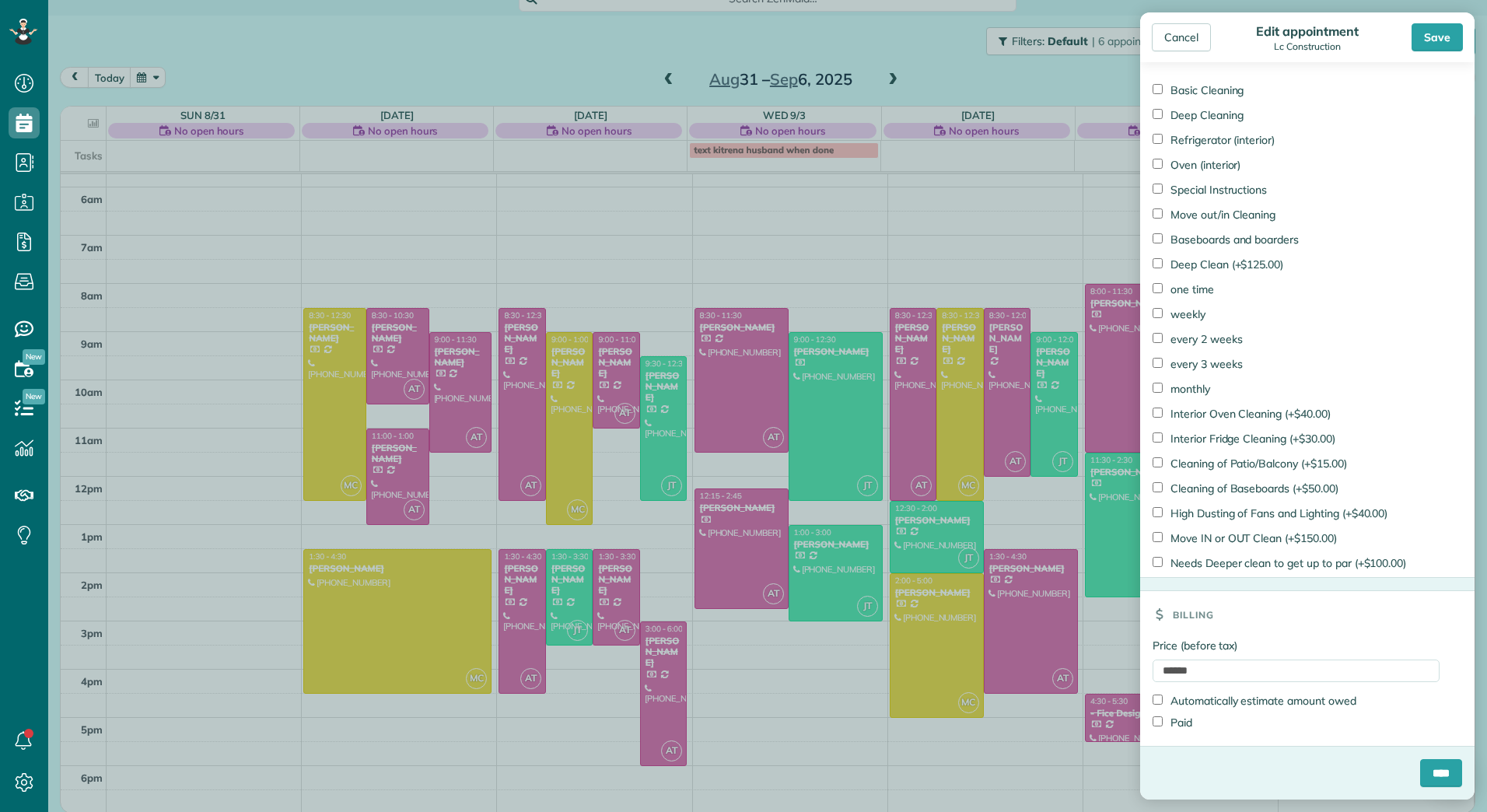
scroll to position [1015, 0]
click at [1420, 760] on input "****" at bounding box center [1441, 773] width 42 height 28
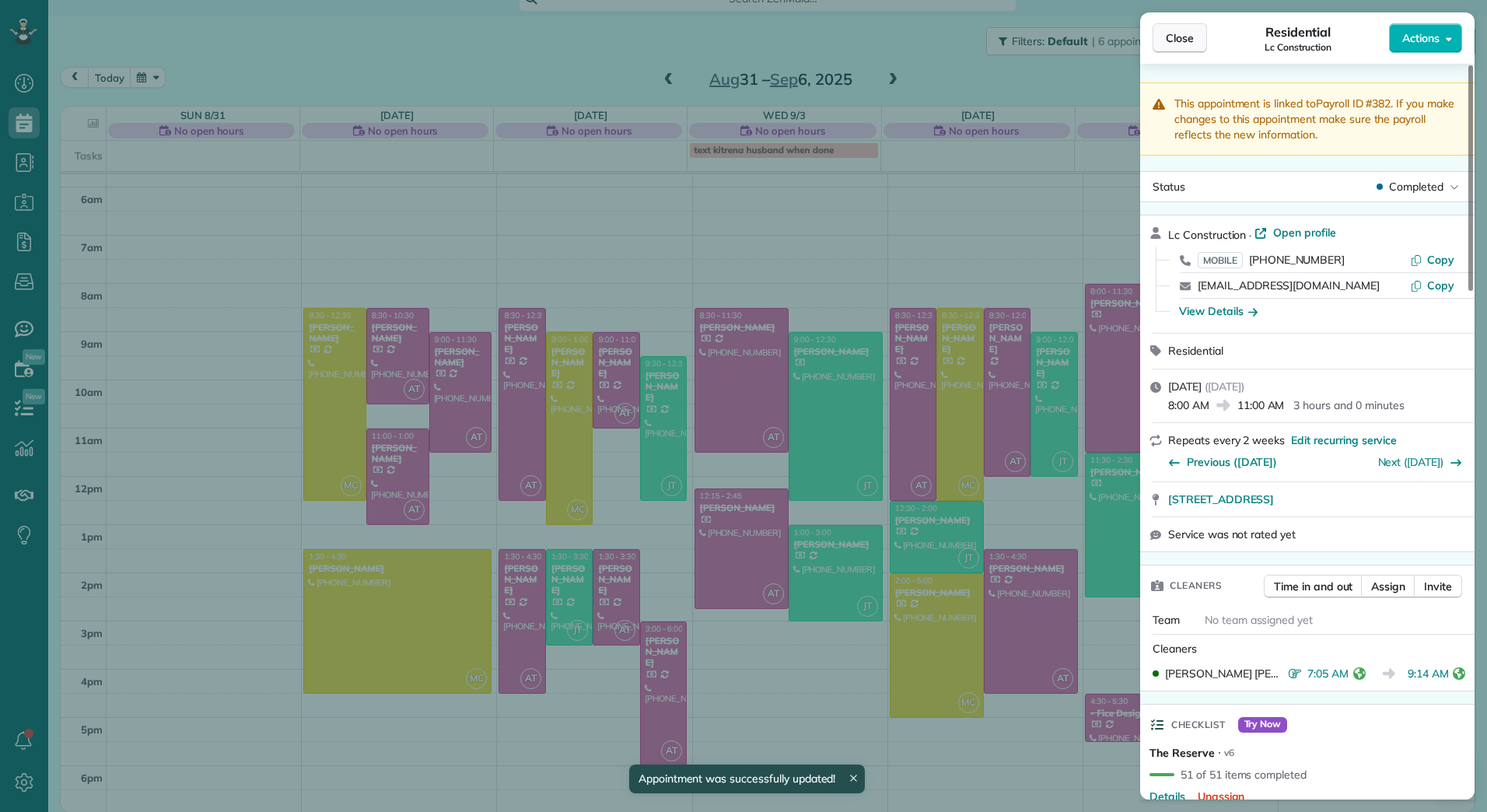
click at [1175, 26] on button "Close" at bounding box center [1180, 39] width 54 height 30
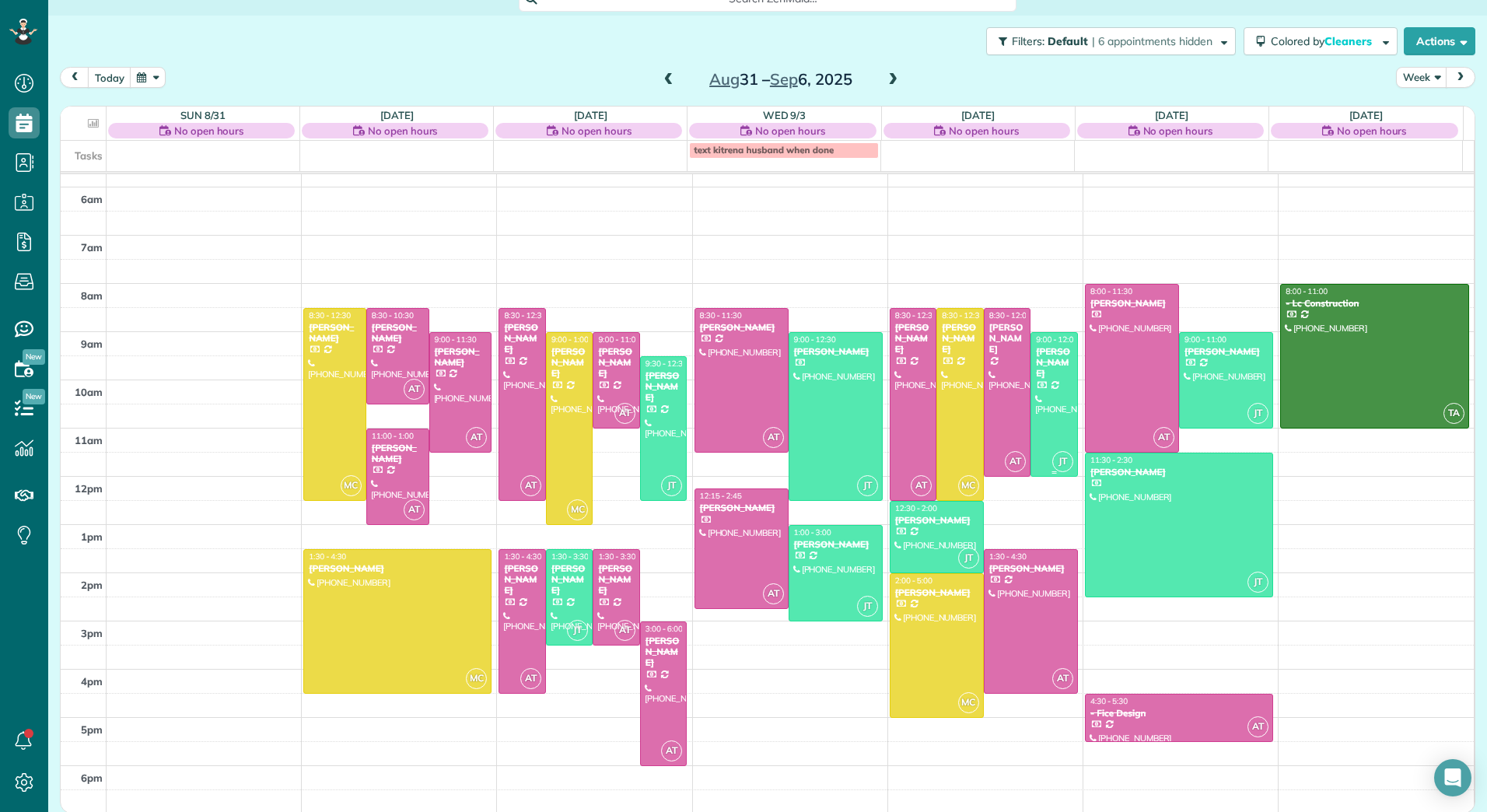
click at [1045, 413] on div at bounding box center [1054, 404] width 46 height 143
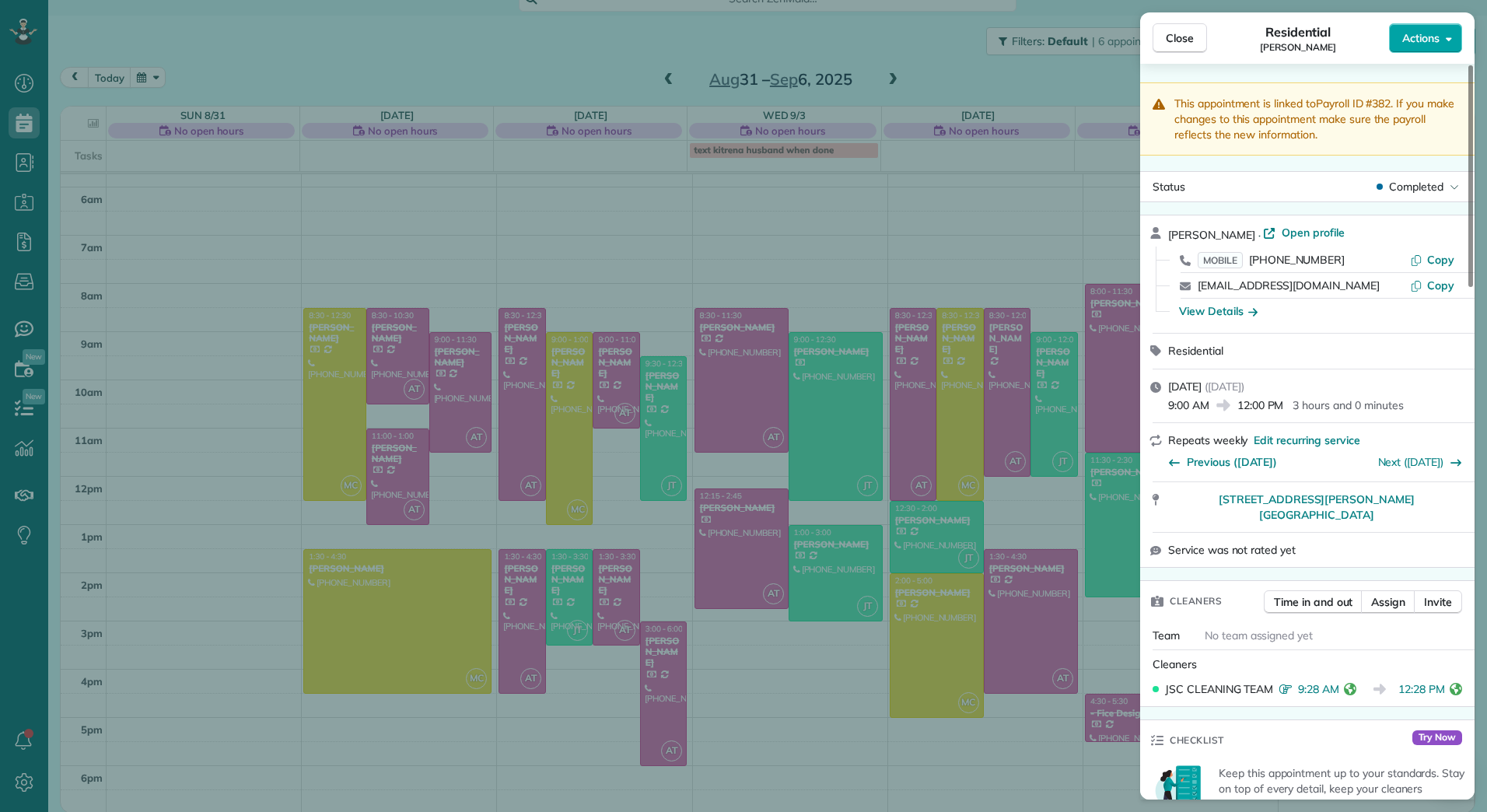
click at [1440, 33] on button "Actions" at bounding box center [1425, 39] width 73 height 30
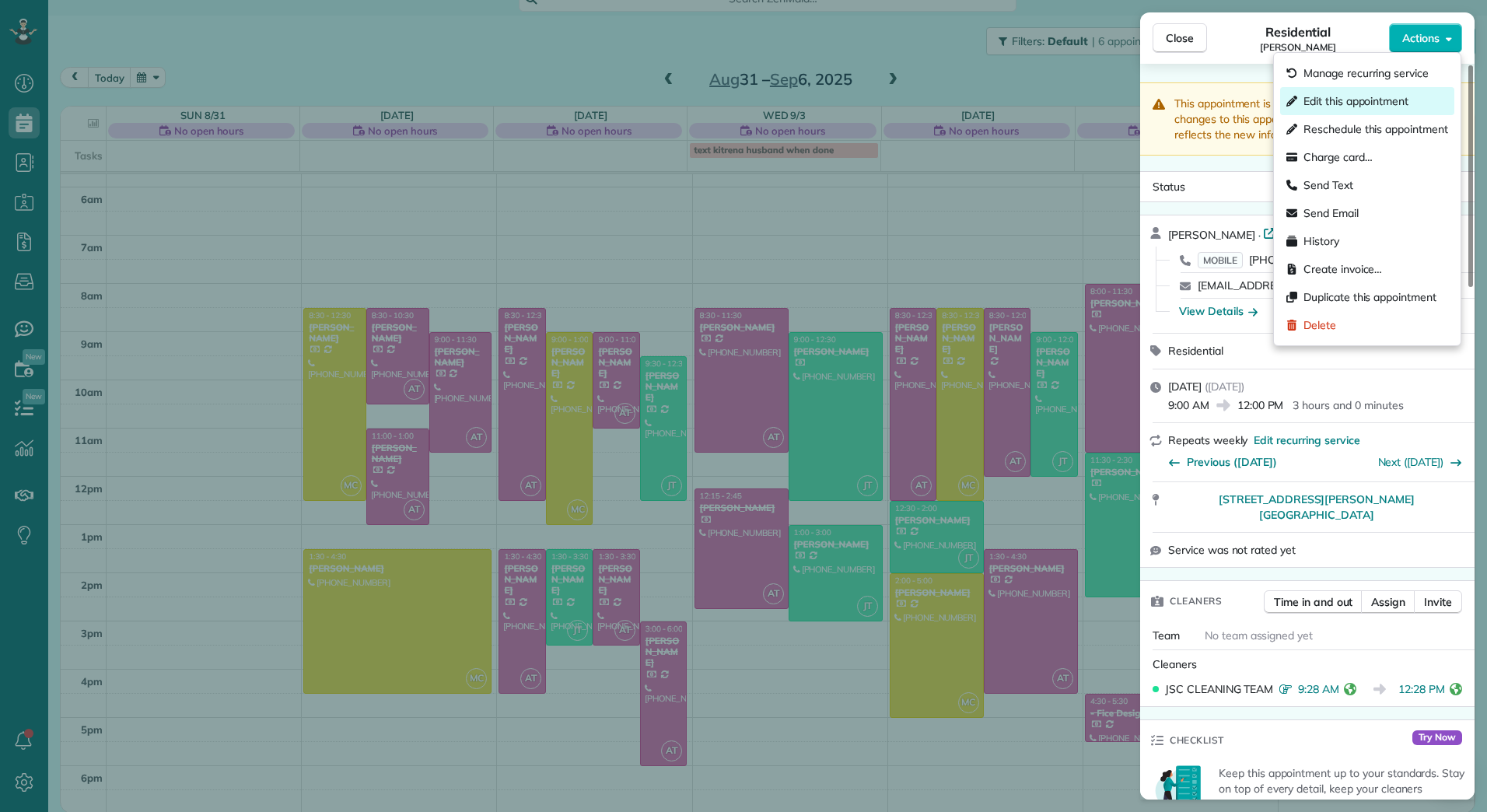
drag, startPoint x: 1333, startPoint y: 117, endPoint x: 1333, endPoint y: 99, distance: 18.0
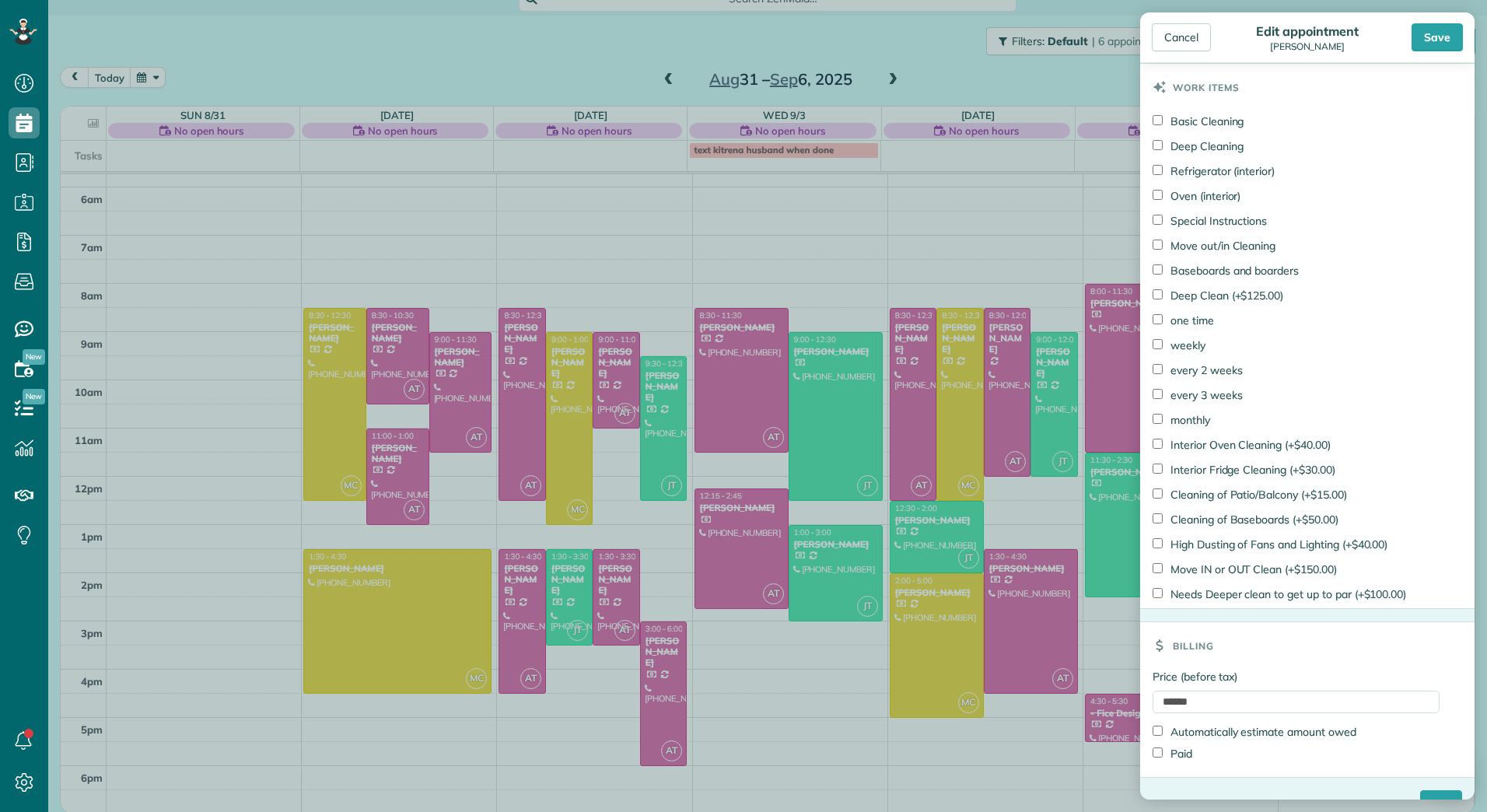
scroll to position [1123, 0]
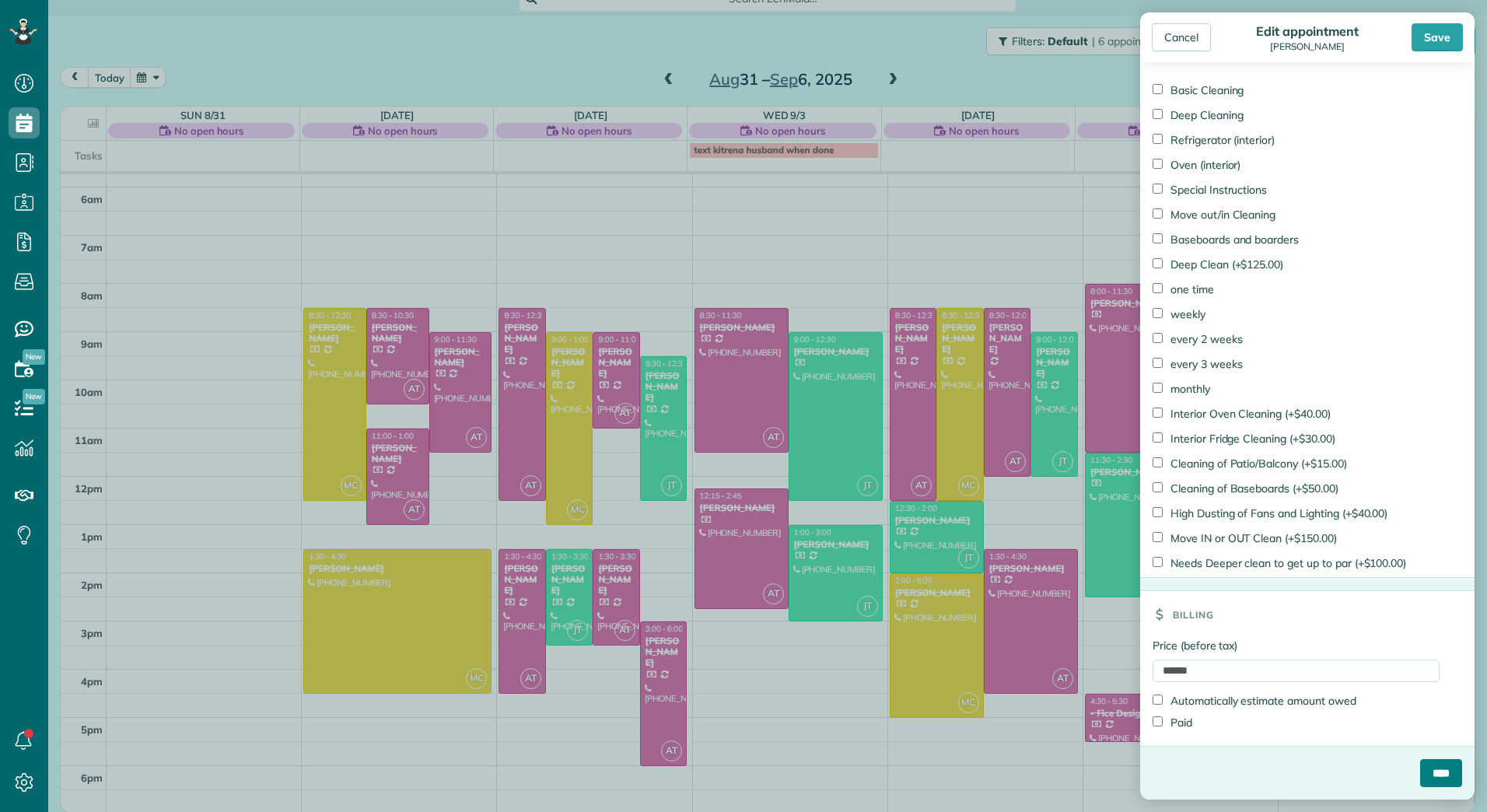
click at [1433, 778] on input "****" at bounding box center [1441, 773] width 42 height 28
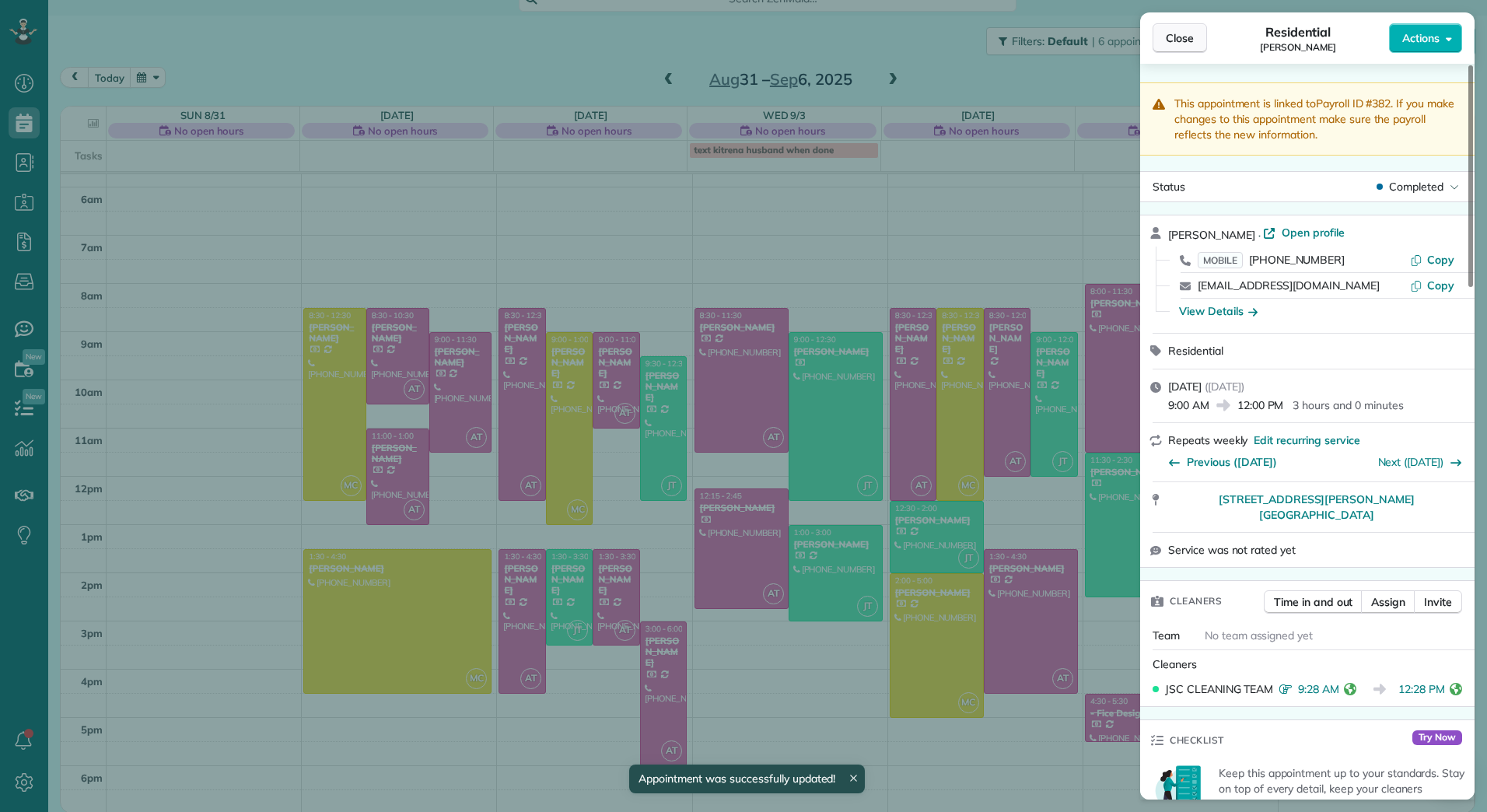
click at [1180, 40] on span "Close" at bounding box center [1180, 39] width 28 height 16
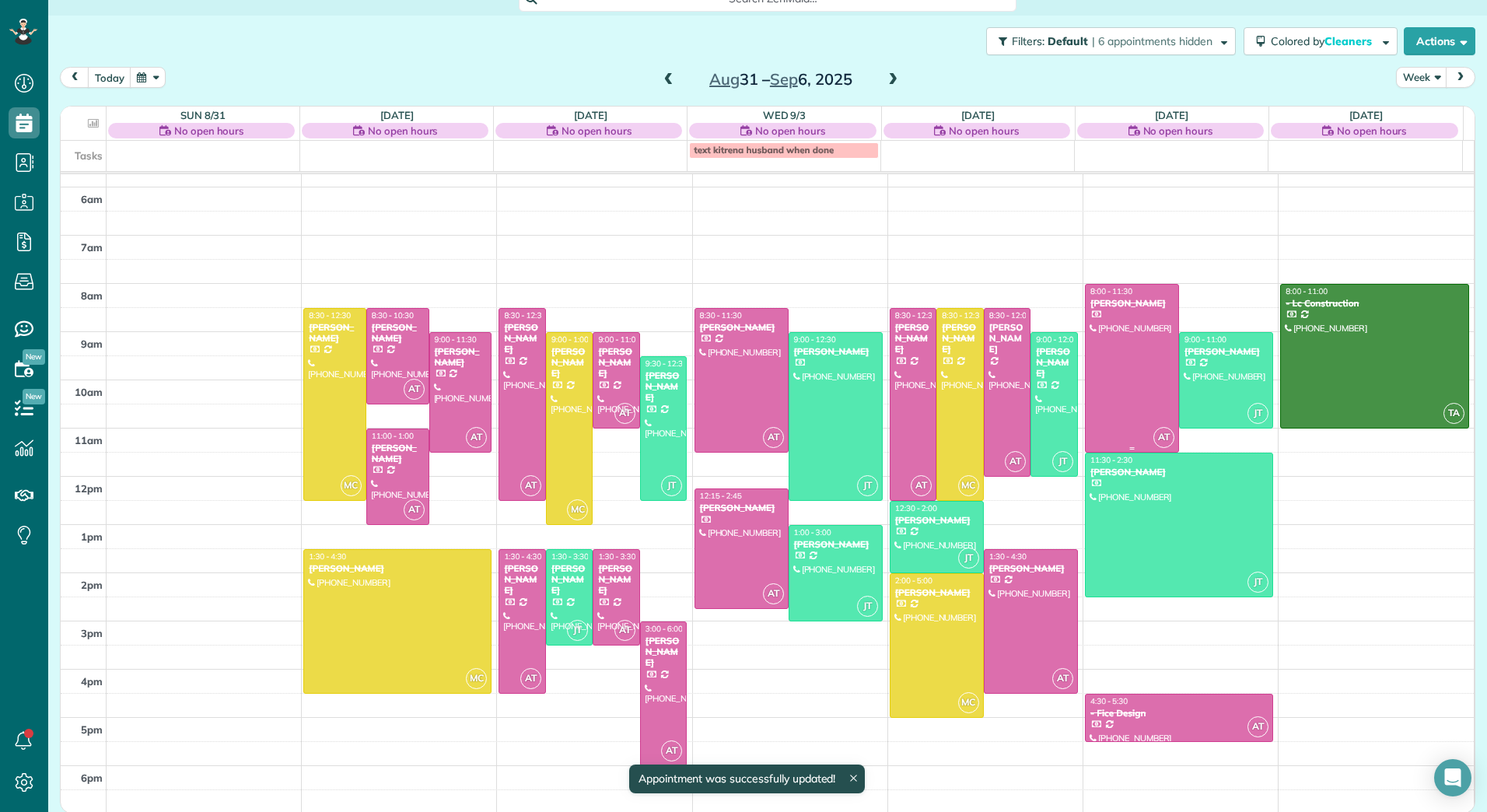
click at [1117, 351] on div at bounding box center [1131, 368] width 92 height 167
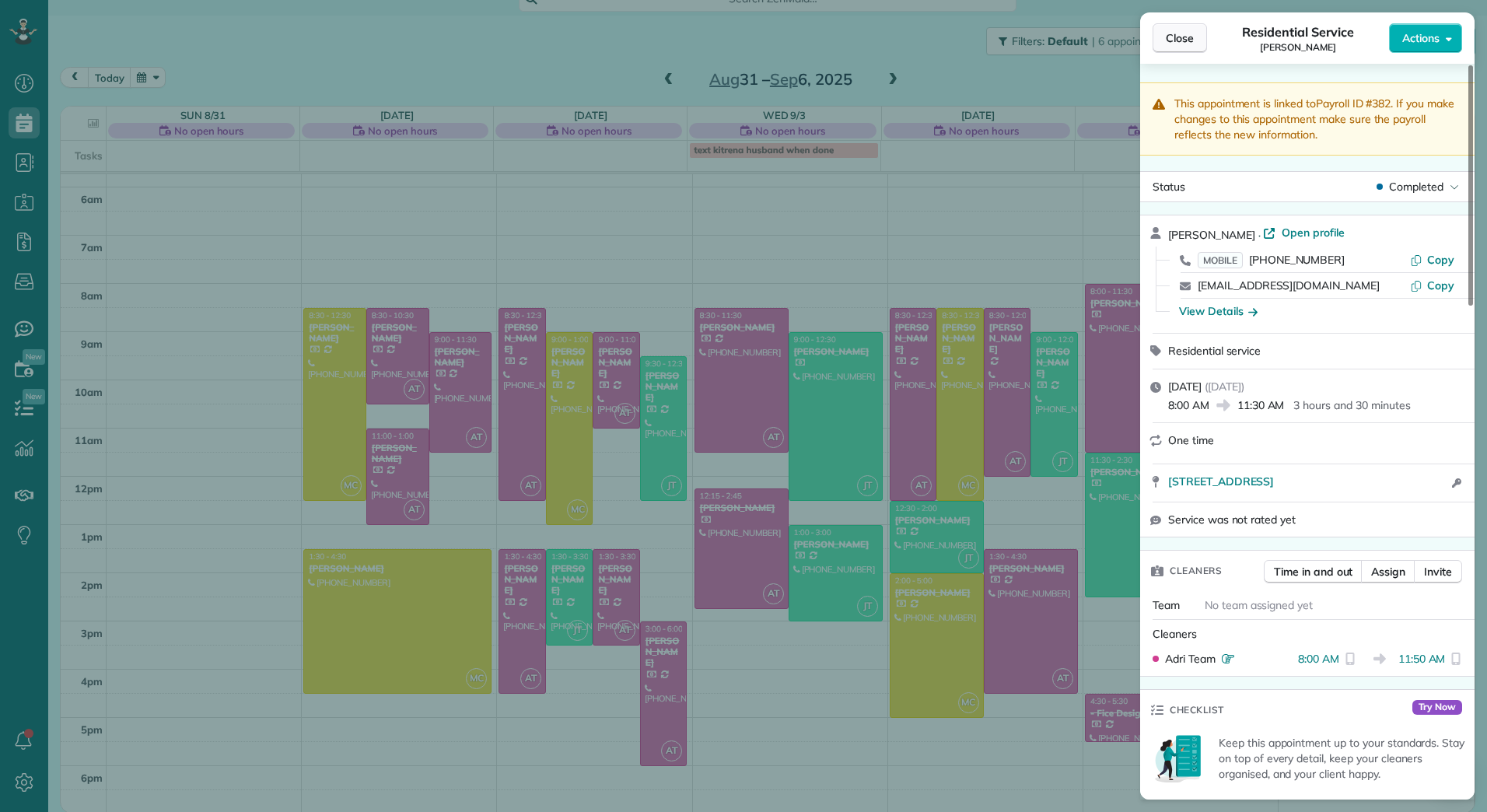
click at [1167, 36] on span "Close" at bounding box center [1180, 39] width 28 height 16
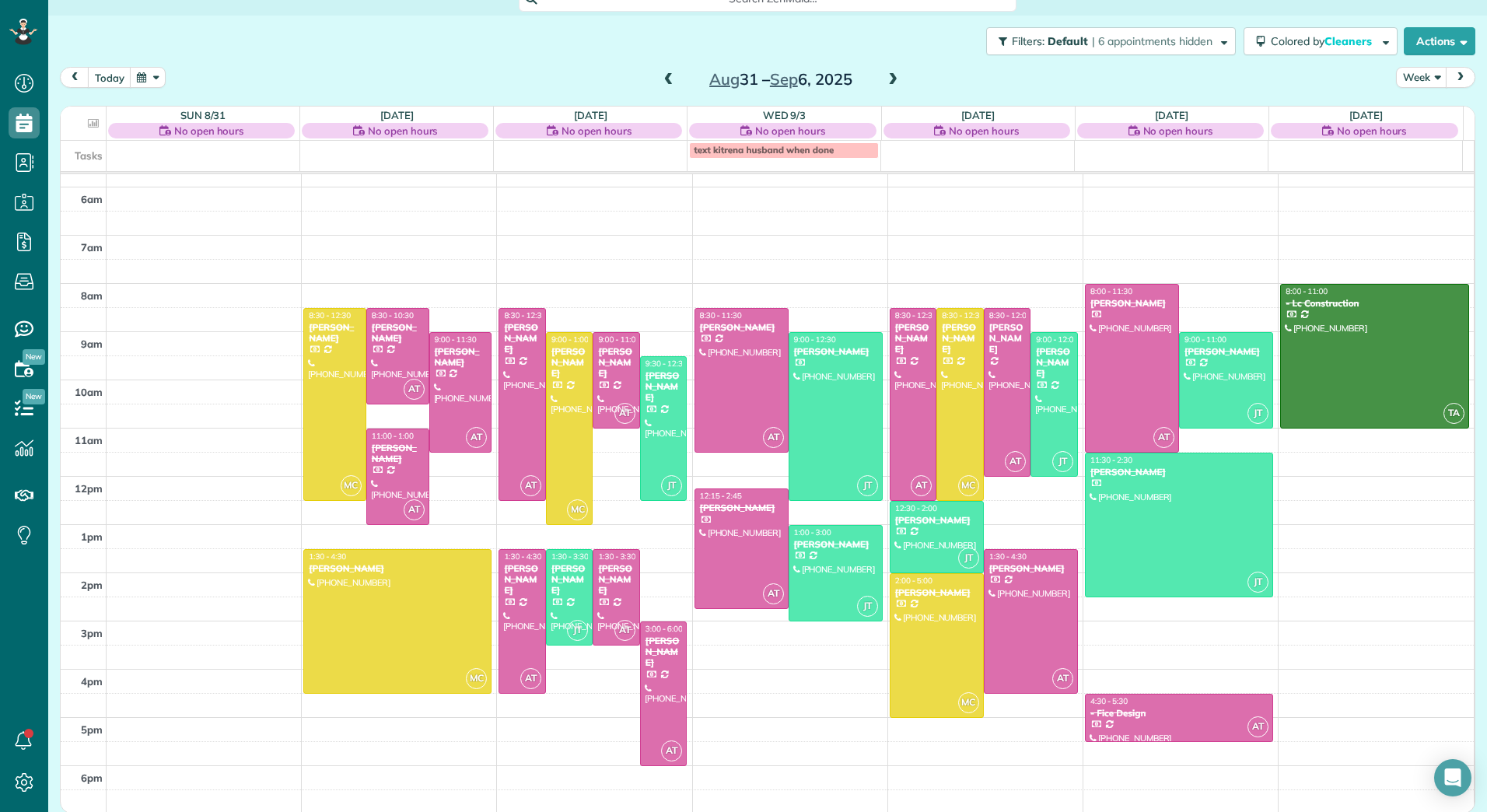
click at [887, 79] on span at bounding box center [892, 80] width 17 height 14
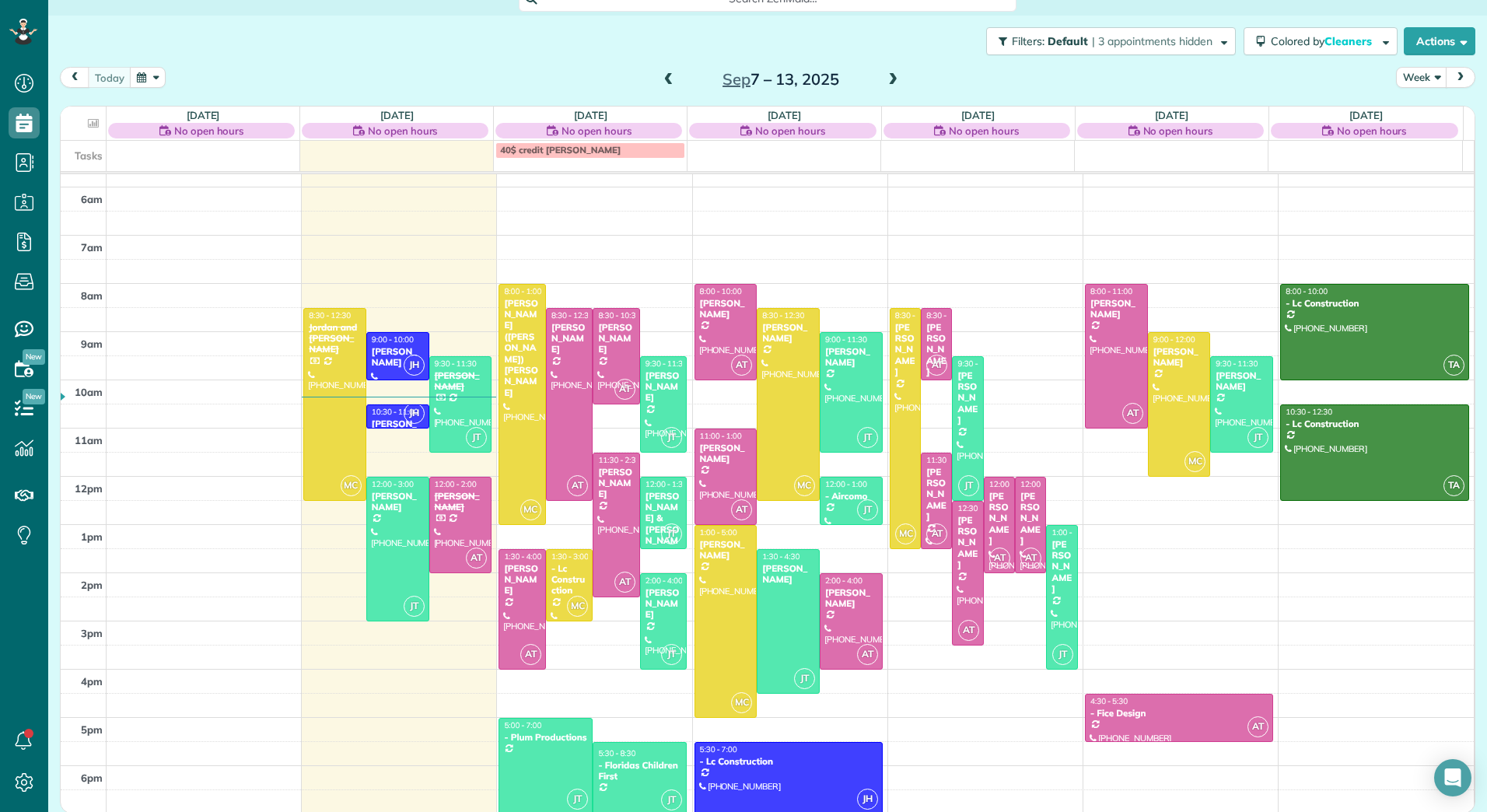
click at [887, 79] on span at bounding box center [892, 80] width 17 height 14
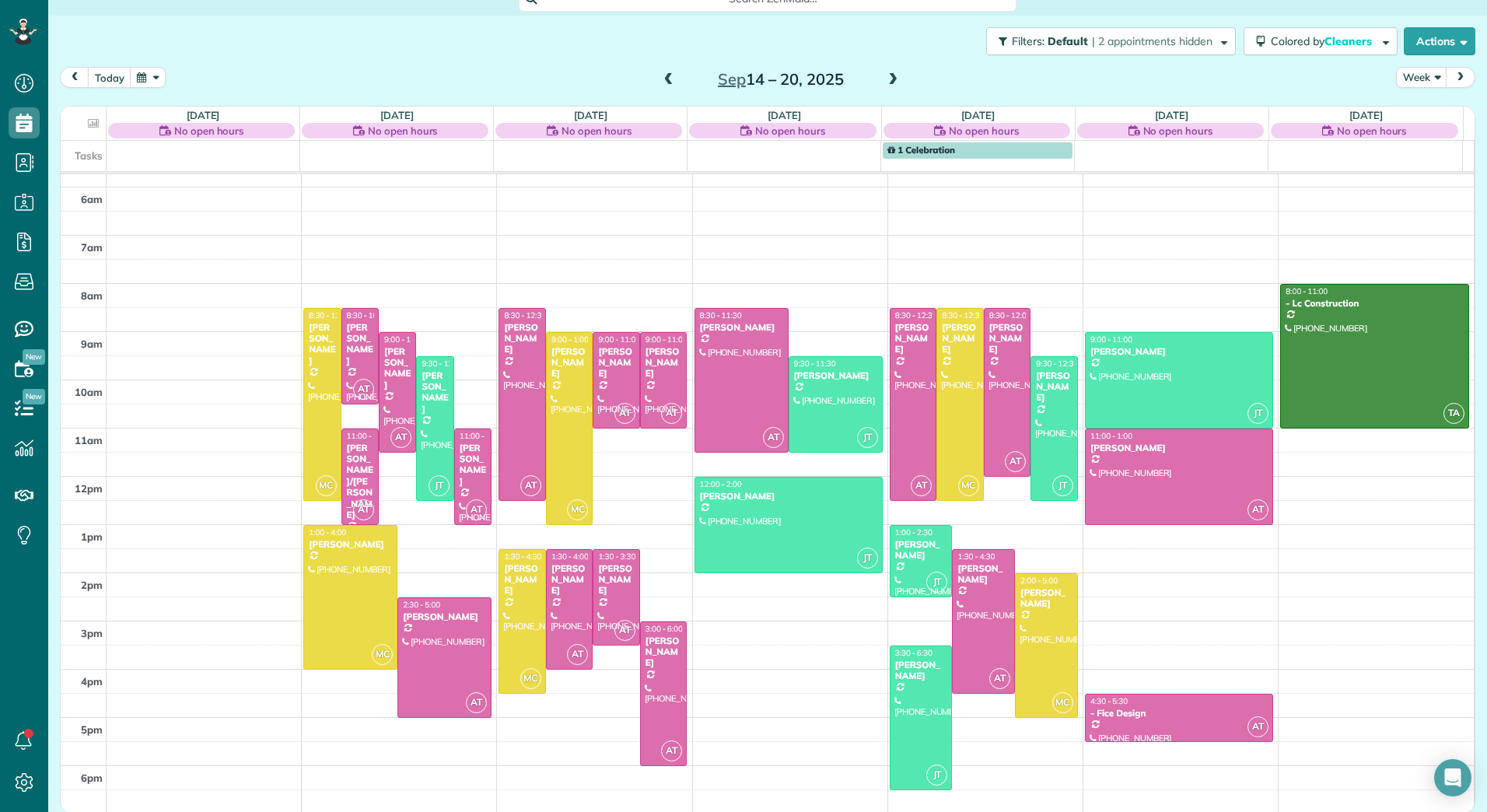
click at [887, 79] on span at bounding box center [892, 80] width 17 height 14
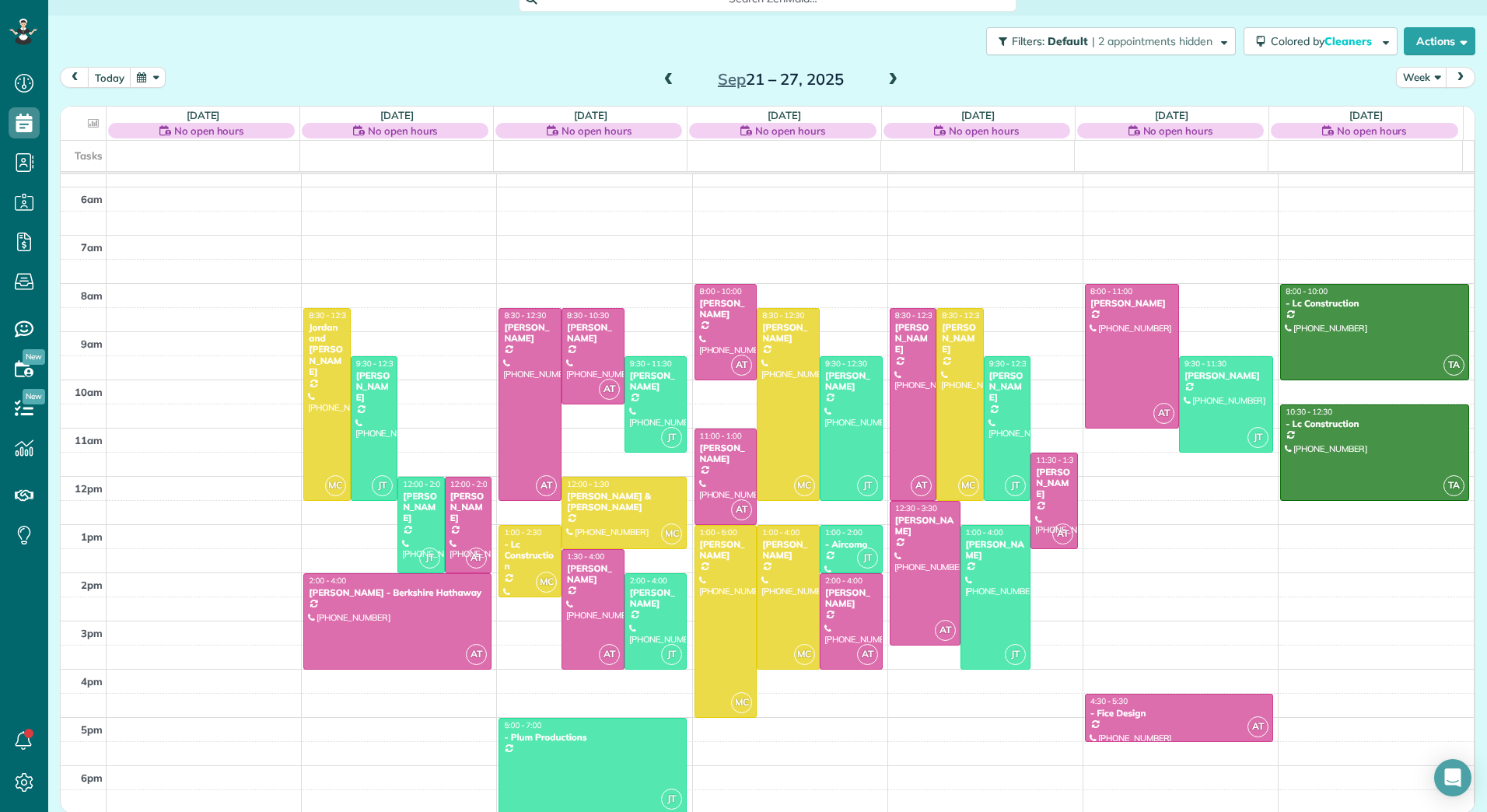
click at [664, 81] on span at bounding box center [668, 80] width 17 height 14
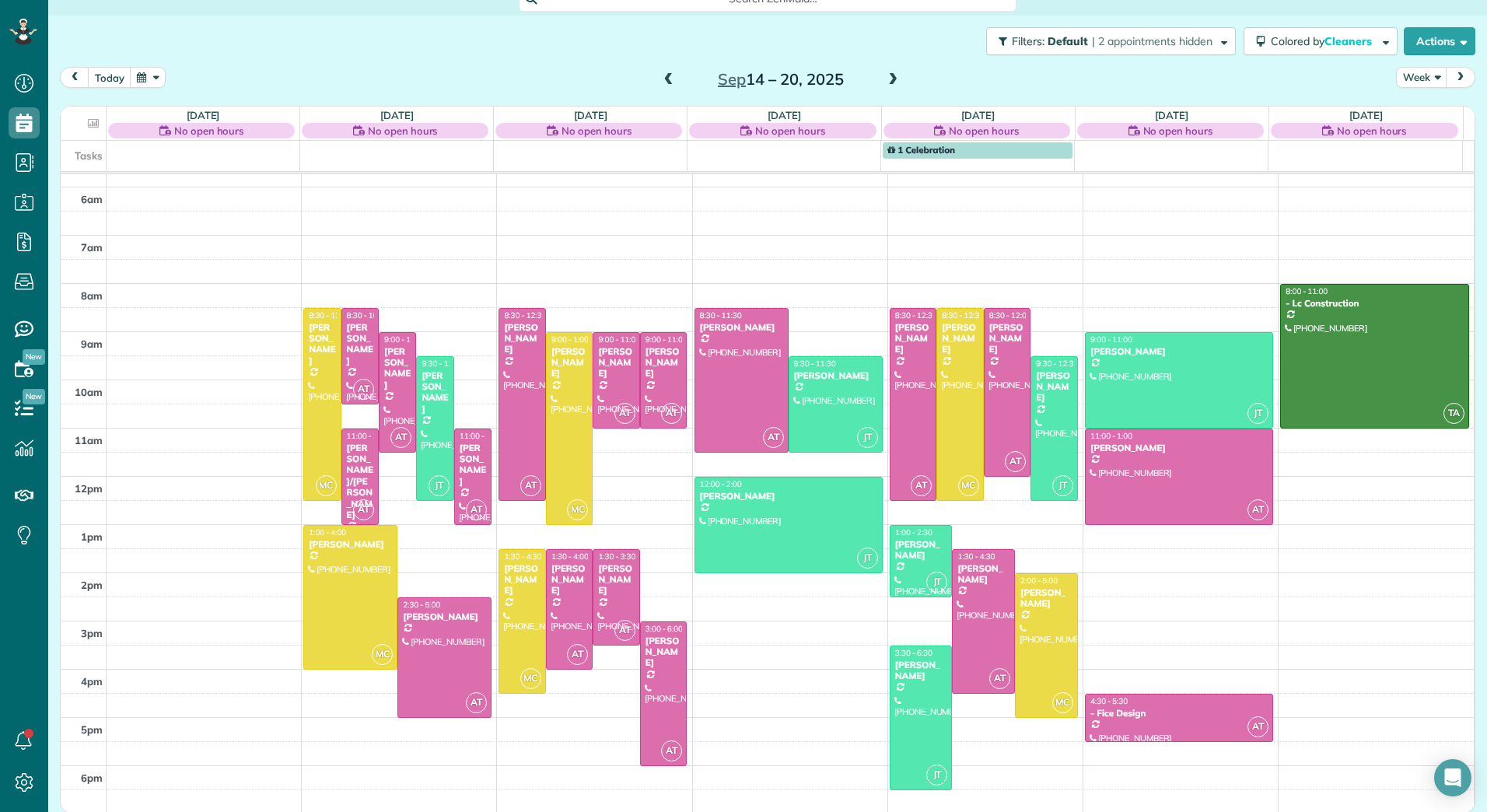
click at [664, 81] on span at bounding box center [668, 80] width 17 height 14
